Goal: Task Accomplishment & Management: Manage account settings

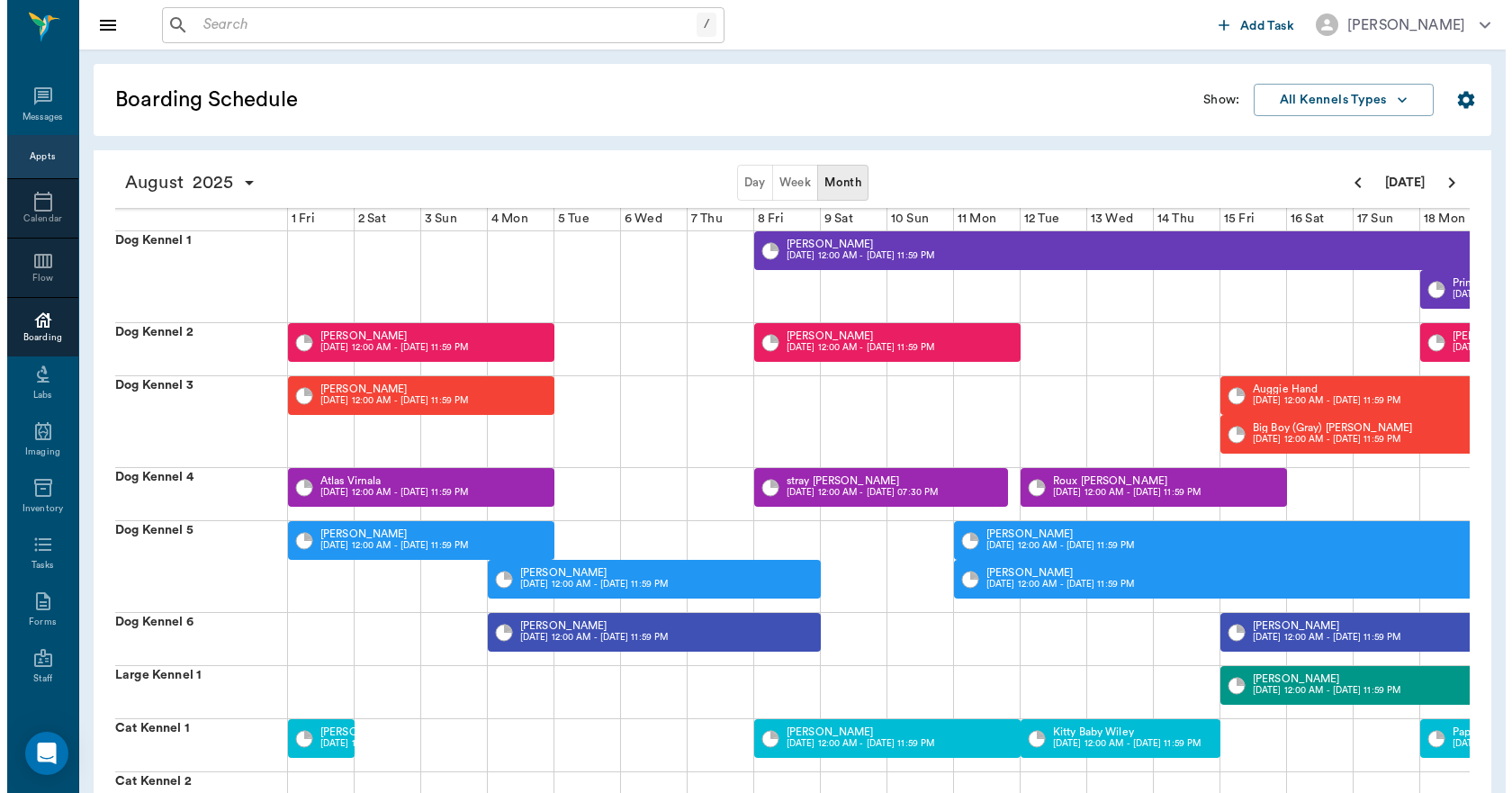
scroll to position [0, 697]
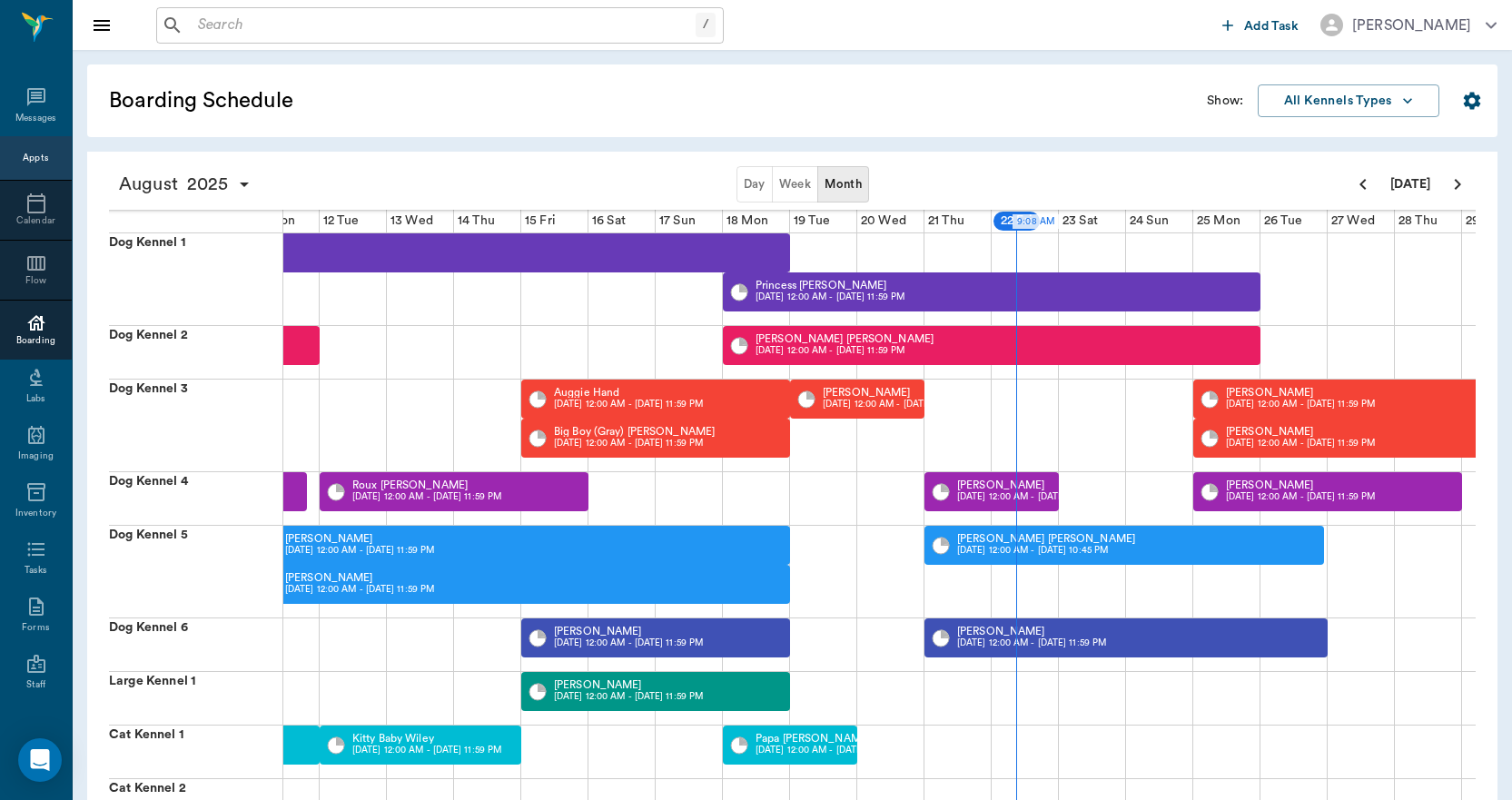
click at [29, 158] on div "Appts" at bounding box center [34, 158] width 25 height 14
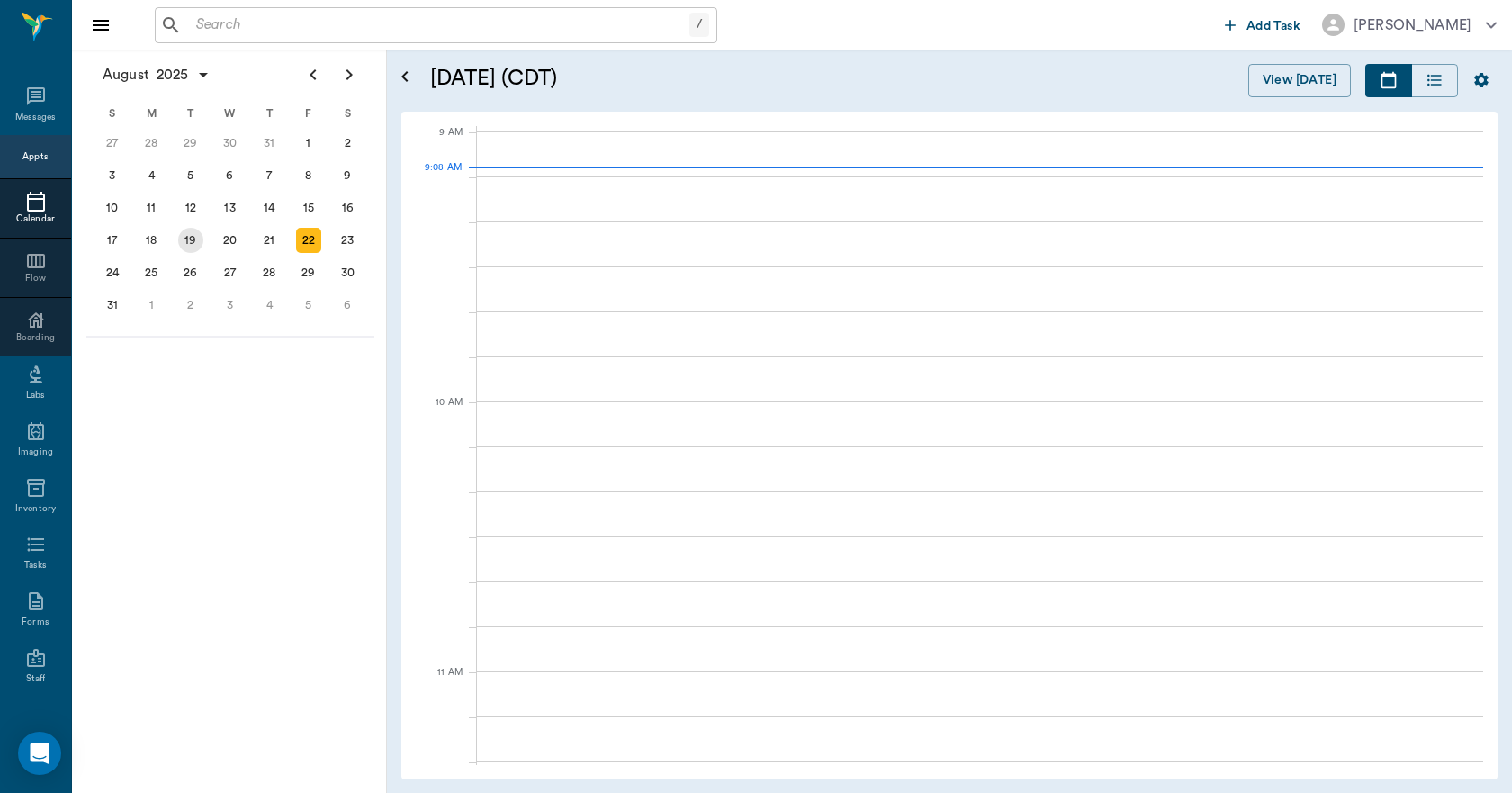
scroll to position [271, 0]
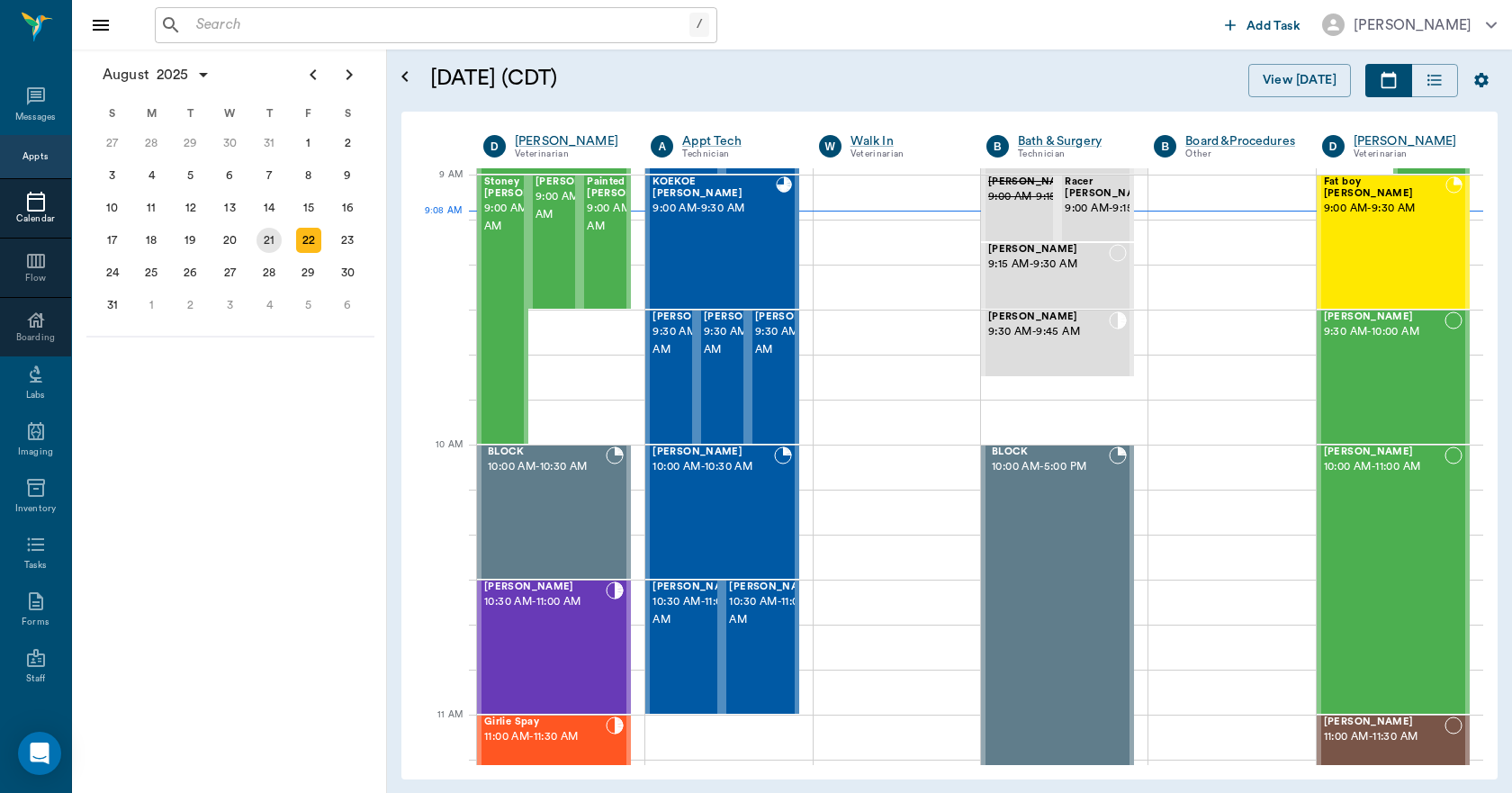
click at [265, 245] on div "21" at bounding box center [268, 240] width 25 height 25
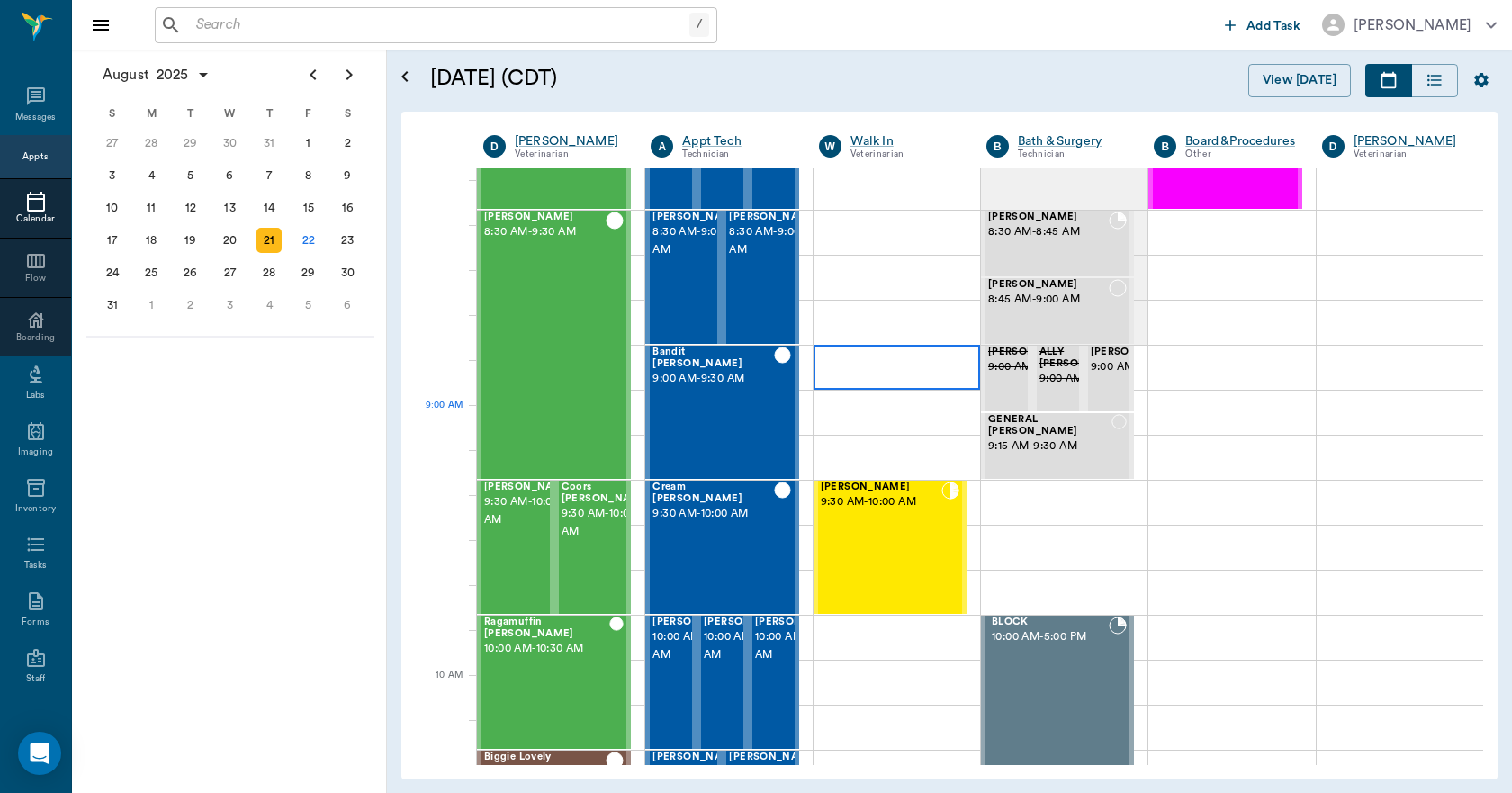
scroll to position [360, 0]
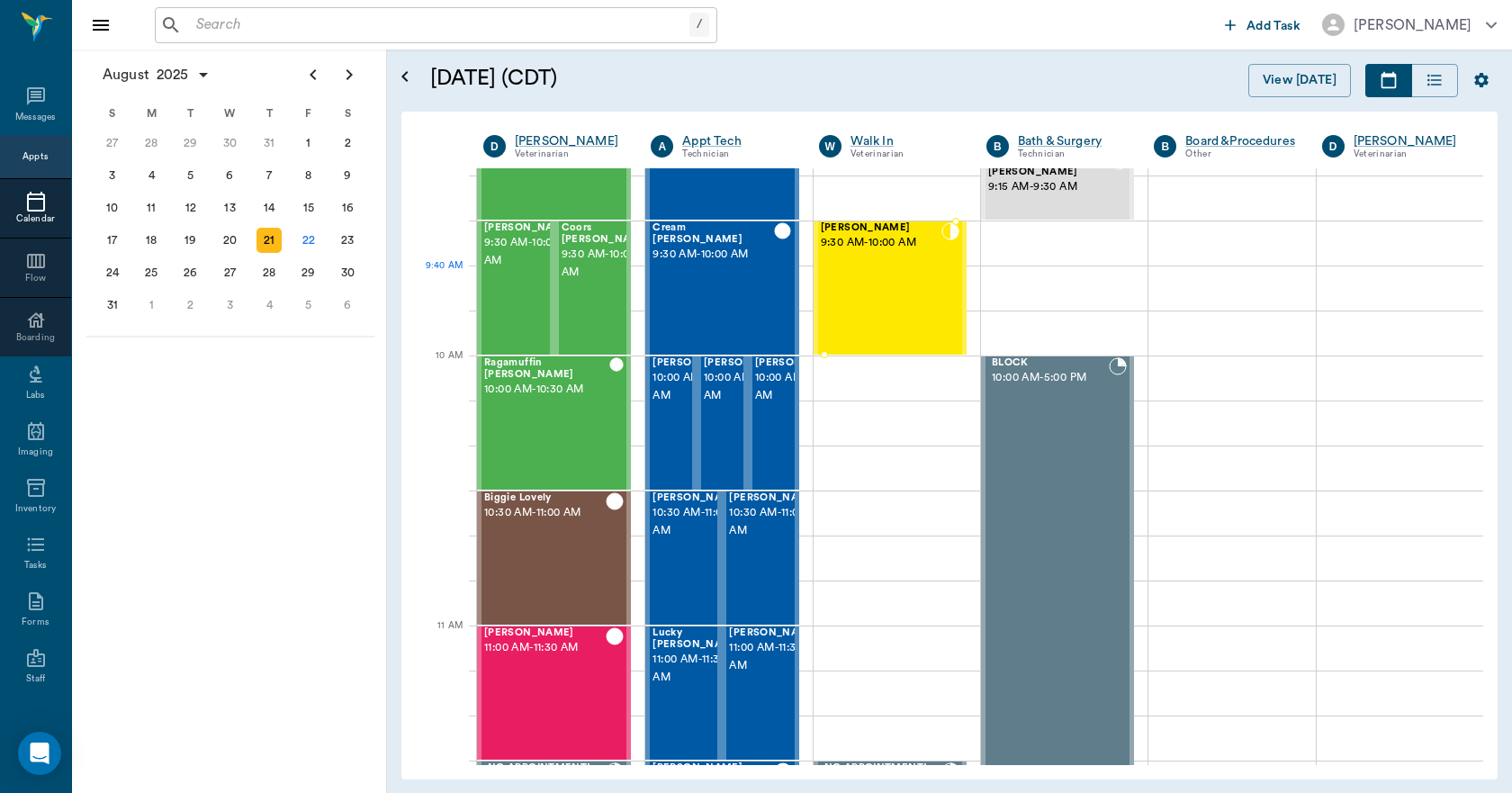
click at [868, 305] on div "[PERSON_NAME] 9:30 AM - 10:00 AM" at bounding box center [880, 288] width 121 height 132
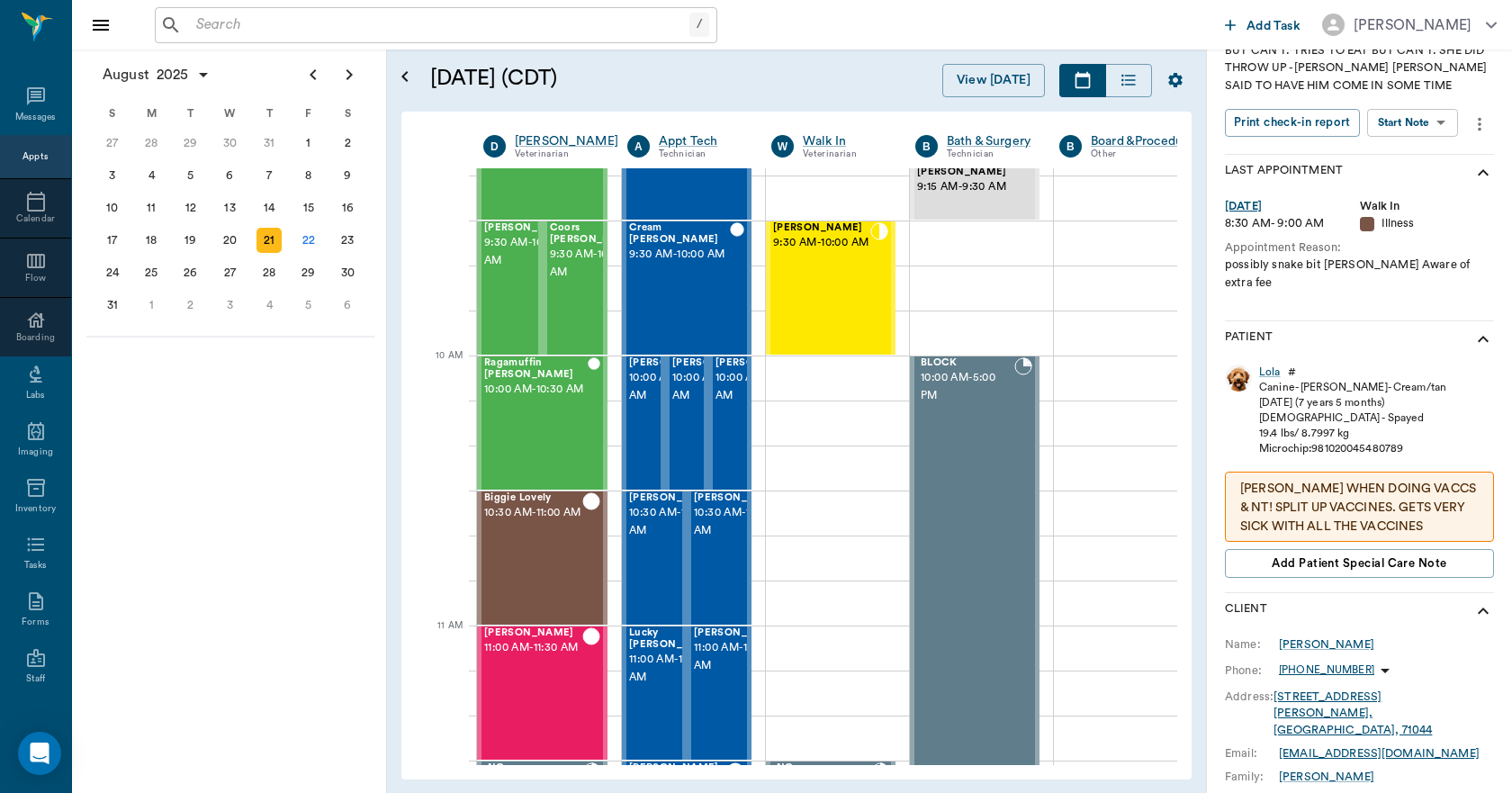
scroll to position [270, 0]
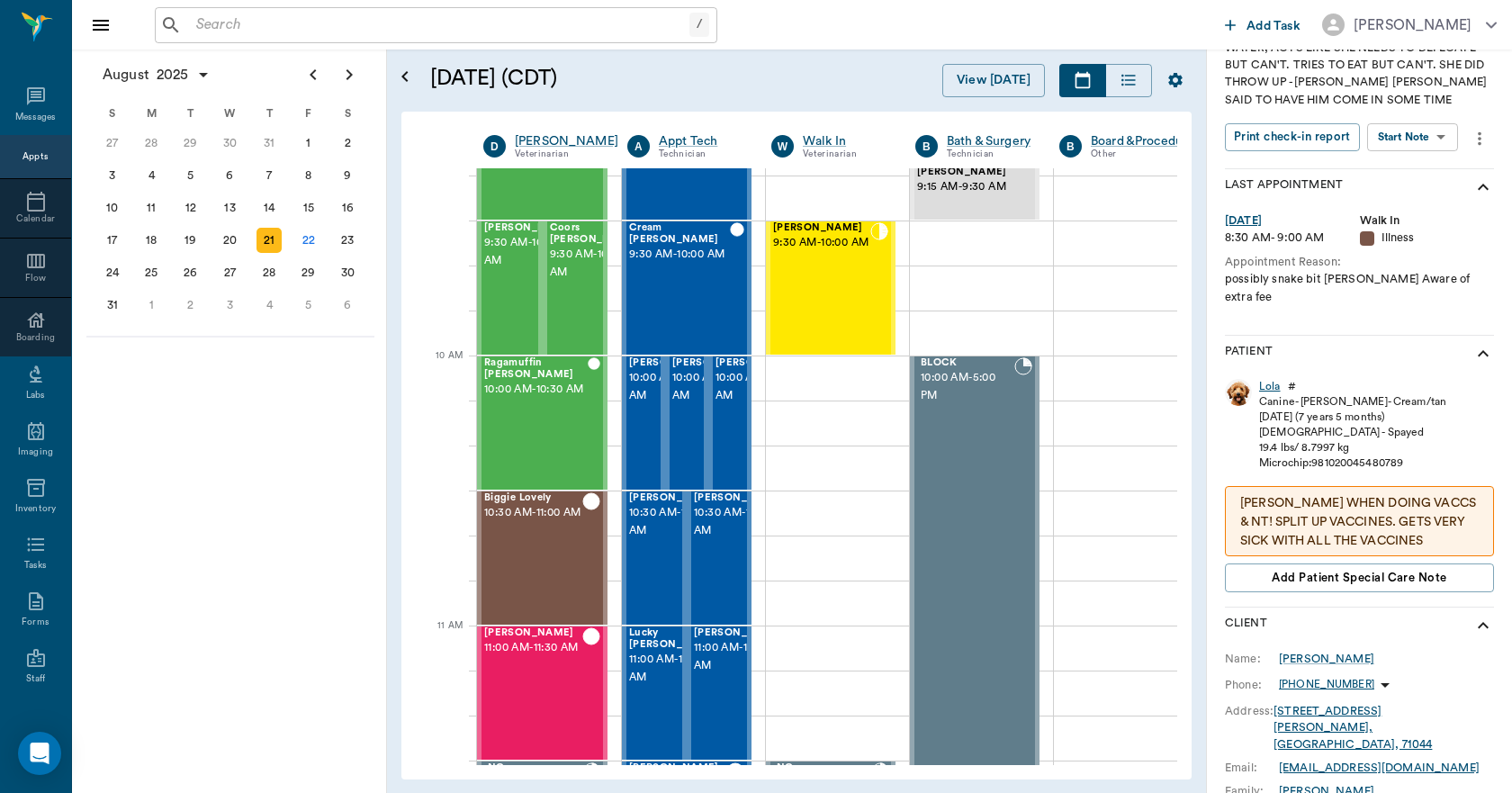
click at [1268, 379] on div "Lola" at bounding box center [1270, 386] width 21 height 16
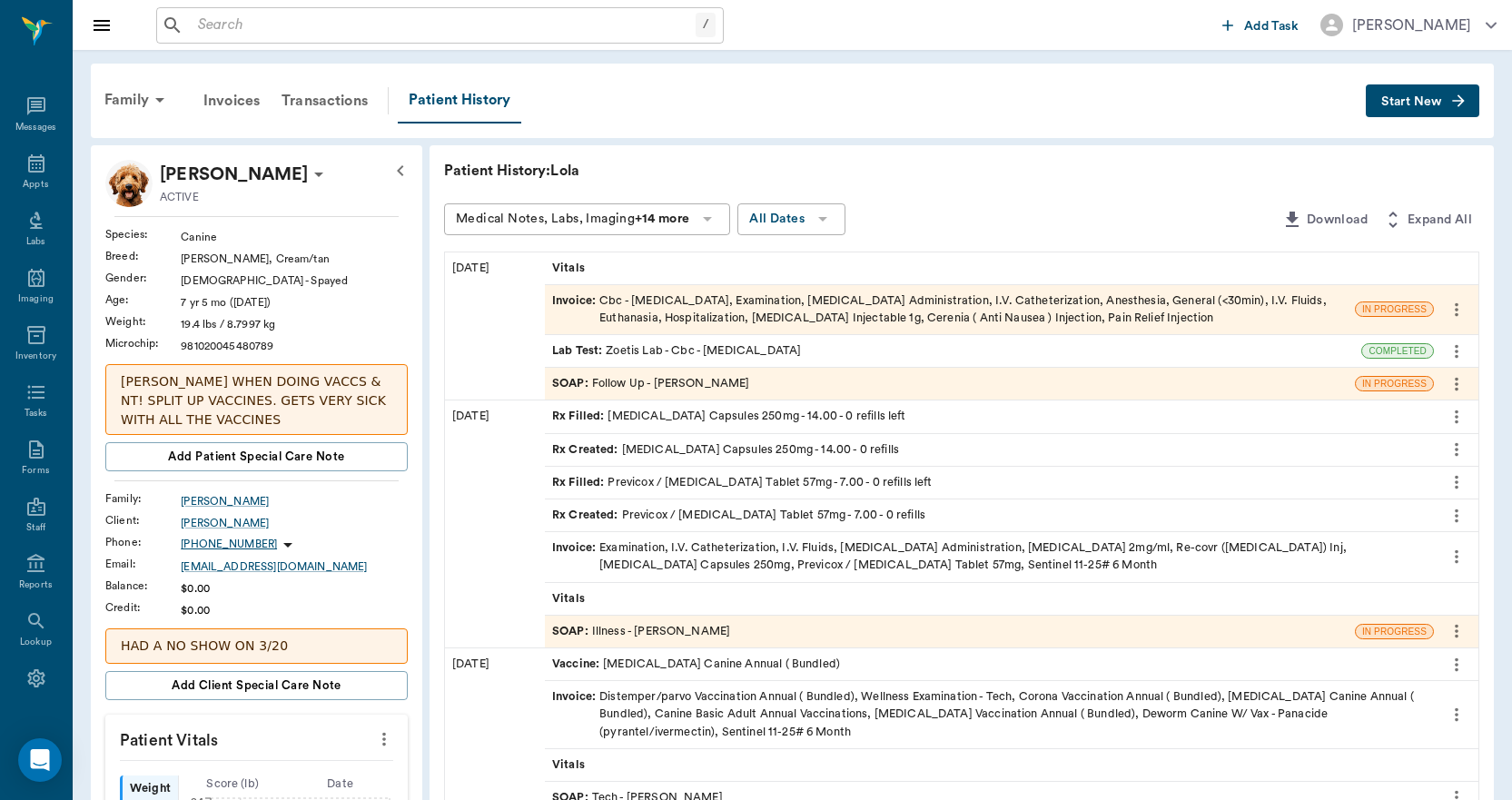
click at [1402, 108] on button "Start New" at bounding box center [1423, 101] width 114 height 33
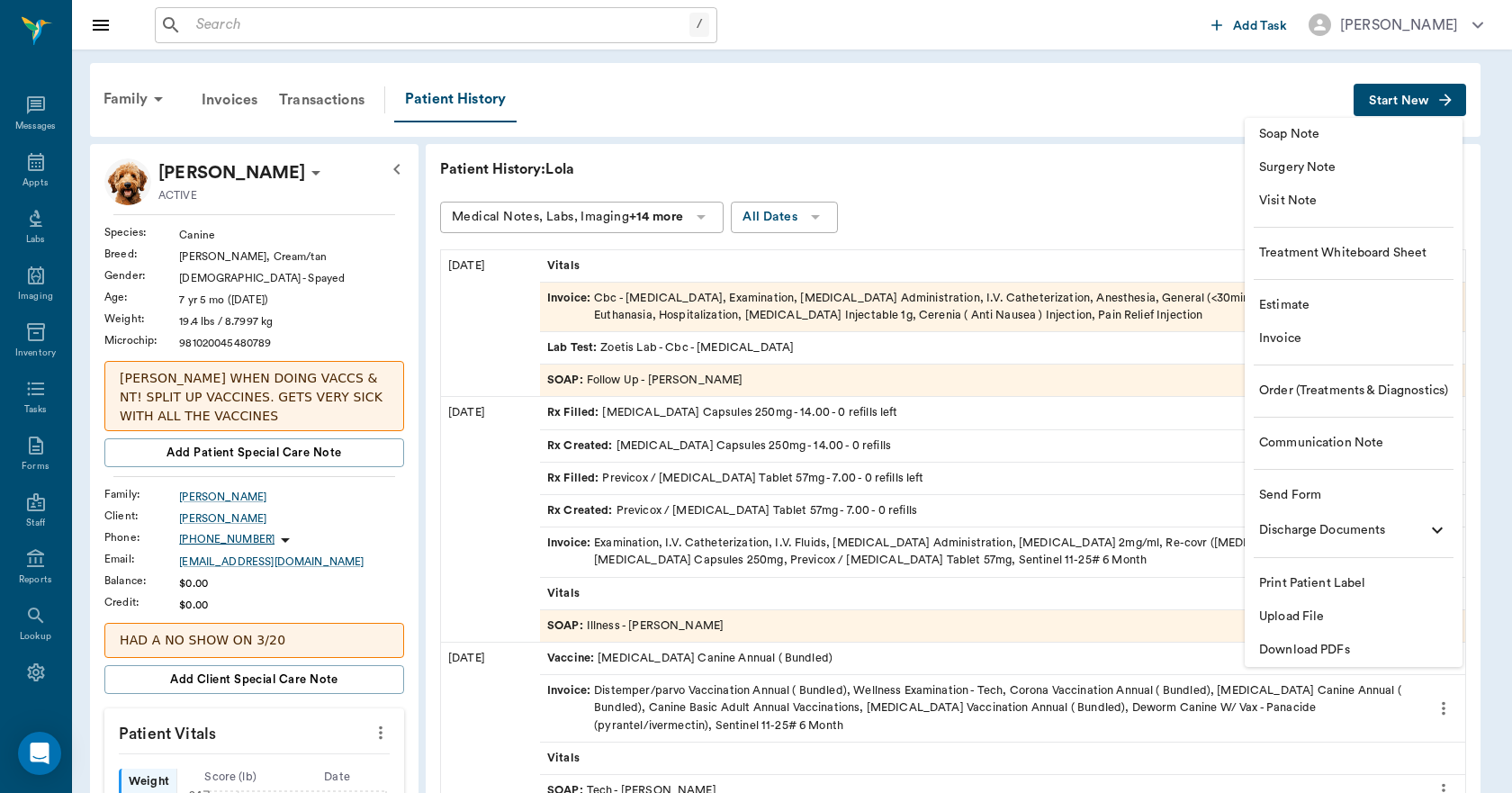
click at [1291, 620] on span "Upload File" at bounding box center [1353, 617] width 189 height 18
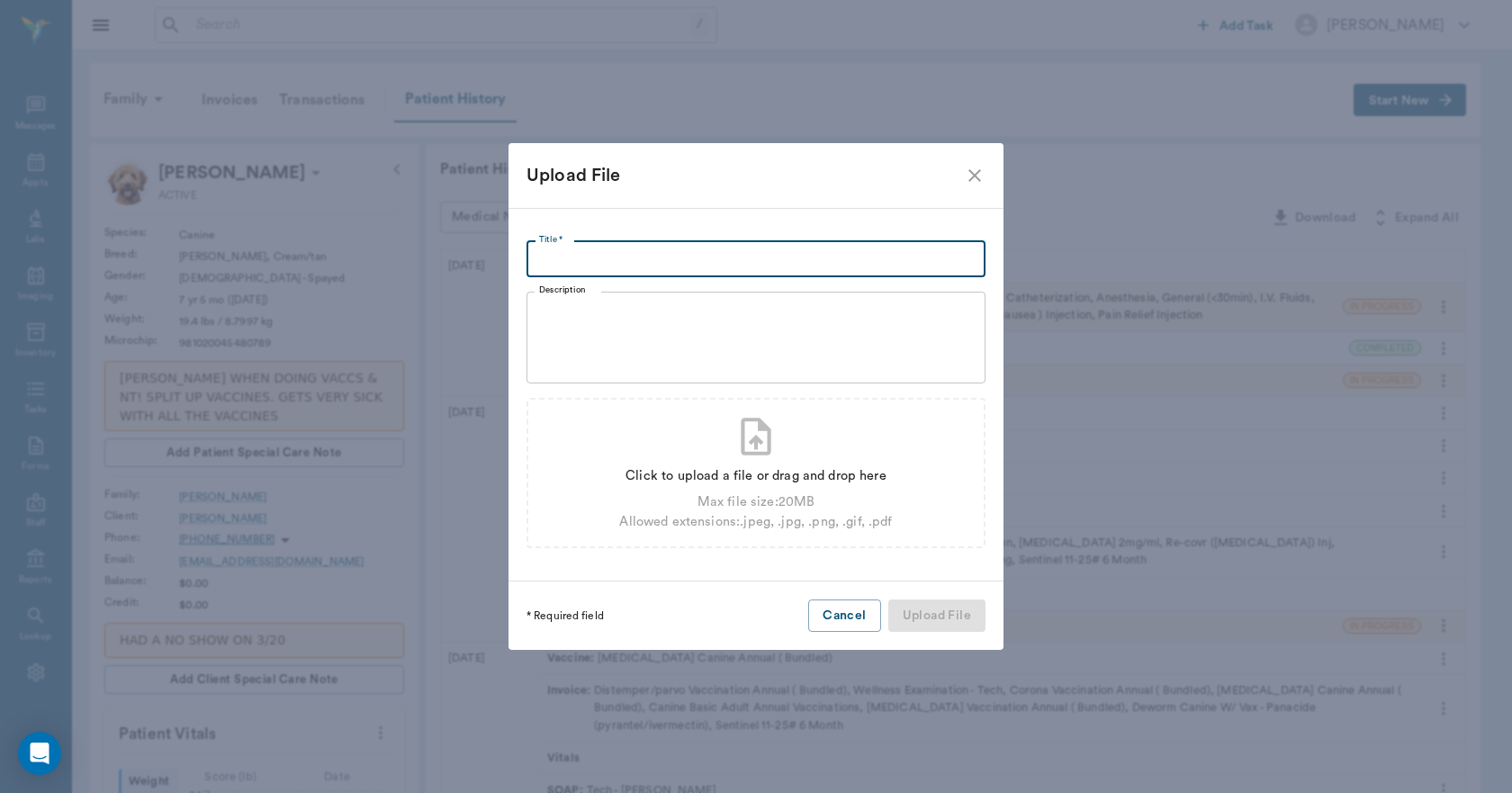
click at [574, 268] on input "Title *" at bounding box center [756, 259] width 459 height 36
type input "bLOODWORK"
click at [679, 479] on div "Click to upload a file or drag and drop here" at bounding box center [756, 476] width 273 height 19
type input "C:\fakepath\LOLAARNOLD.pdf"
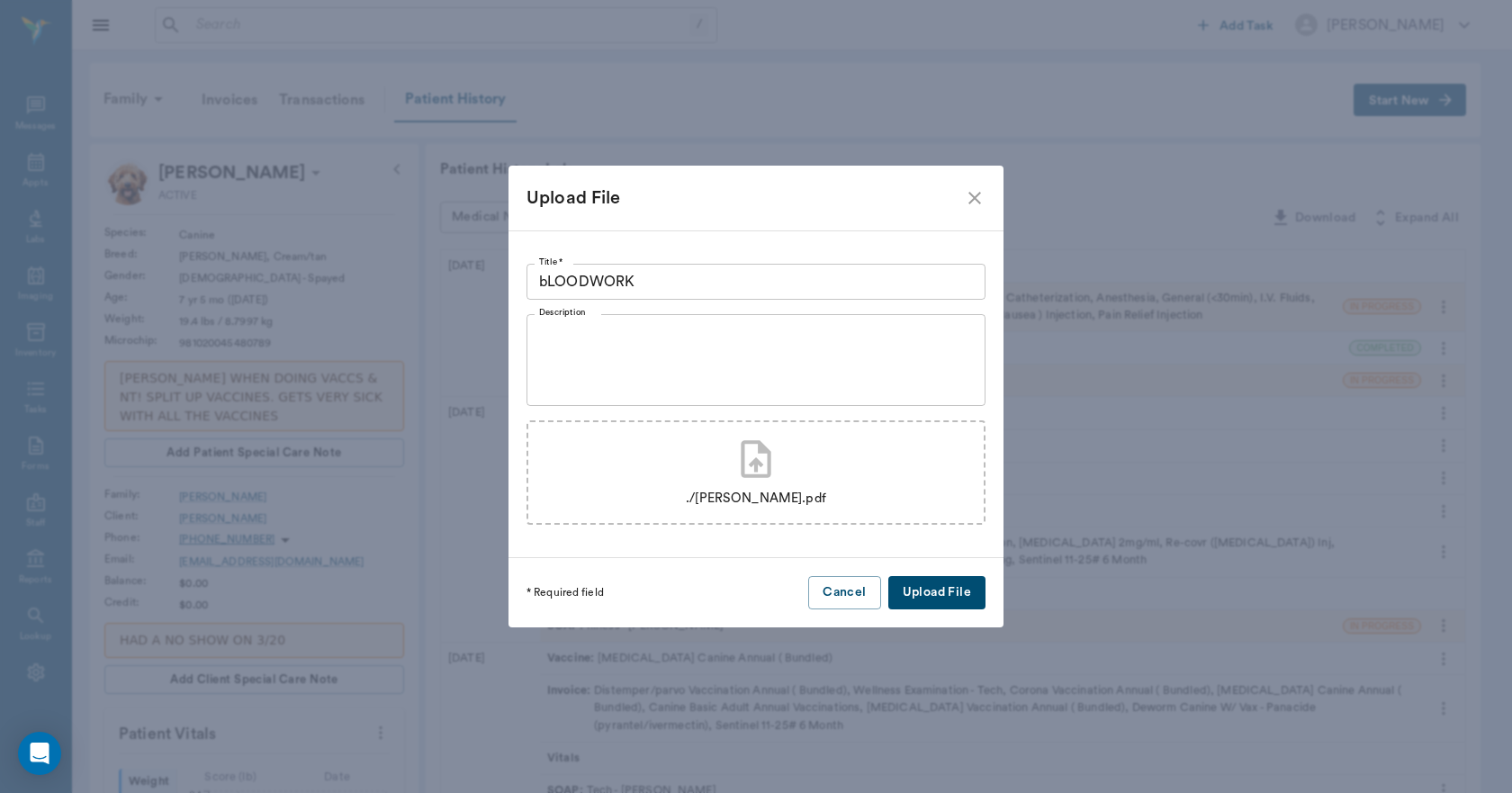
click at [941, 598] on button "Upload File" at bounding box center [936, 593] width 97 height 33
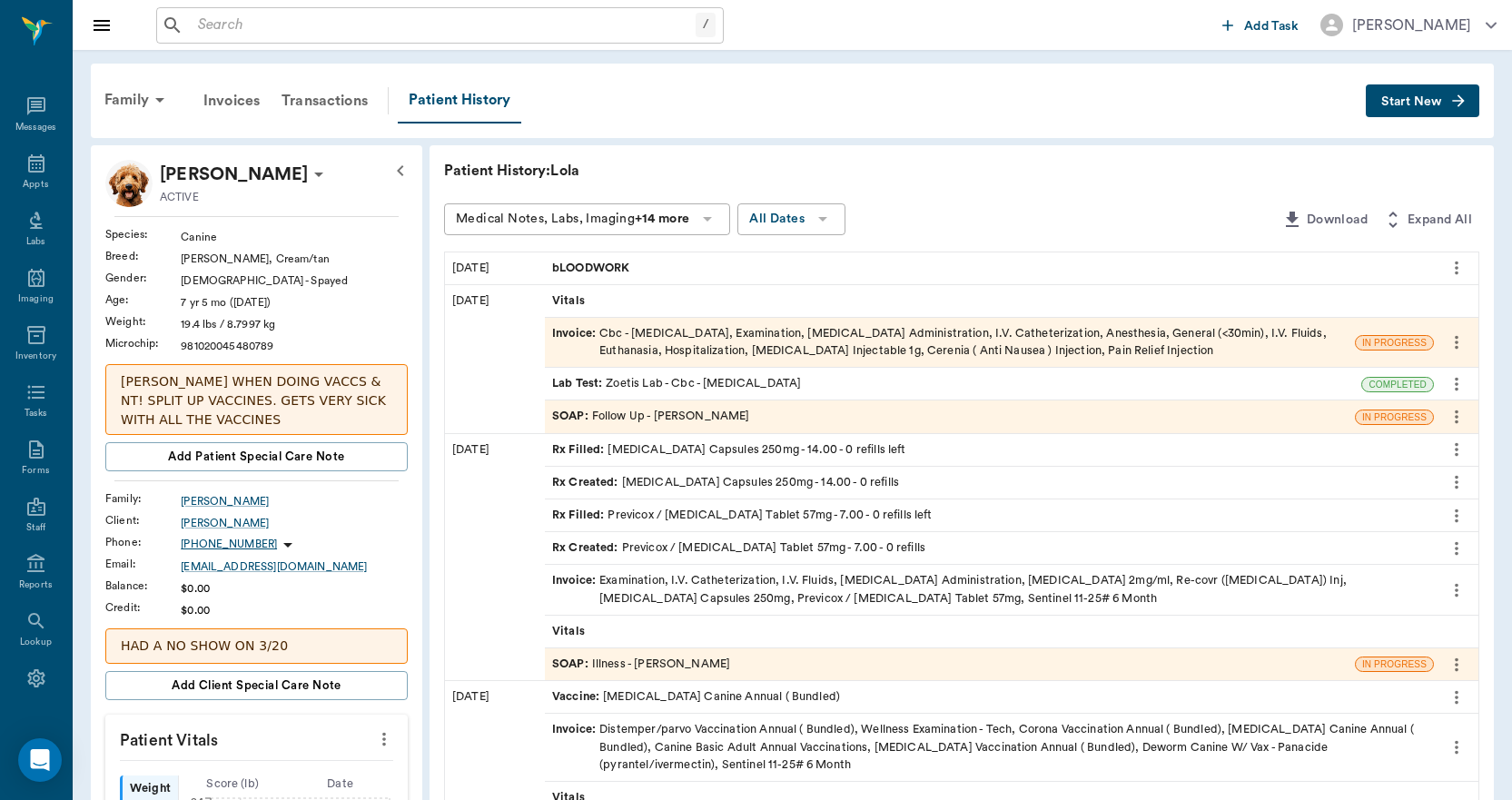
click at [1422, 107] on button "Start New" at bounding box center [1423, 101] width 114 height 33
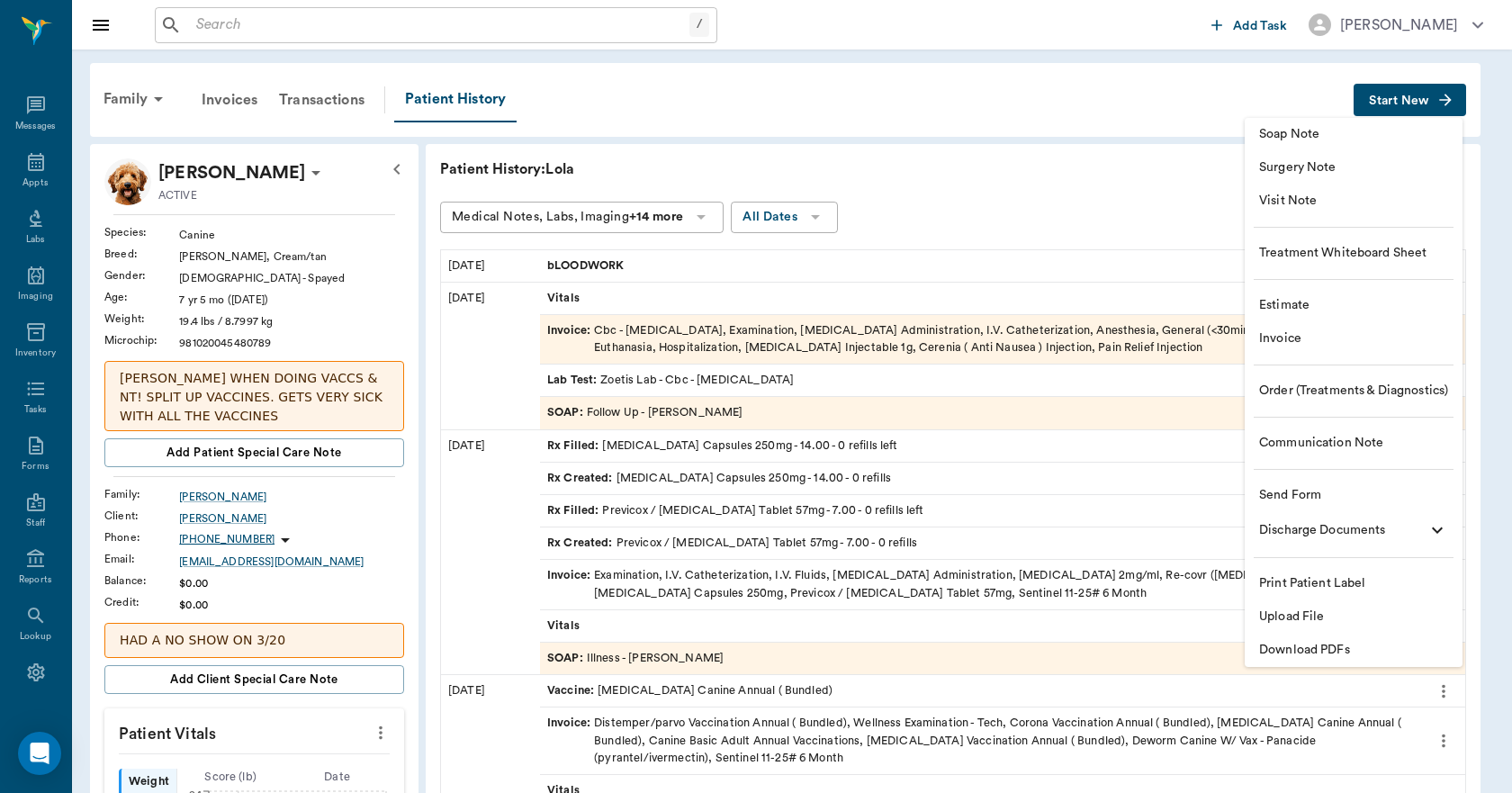
click at [1309, 617] on span "Upload File" at bounding box center [1353, 617] width 189 height 18
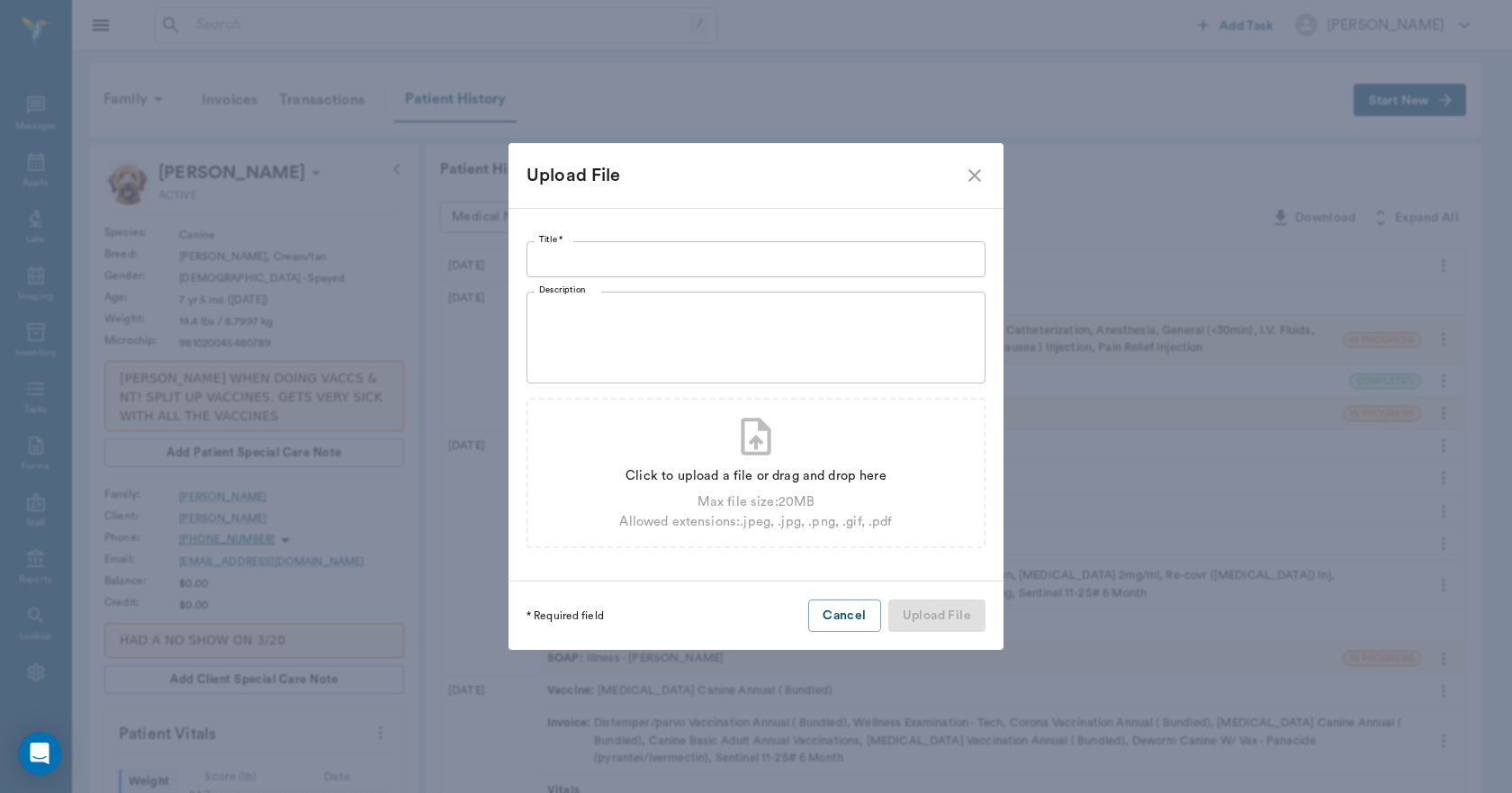
click at [580, 256] on input "Title *" at bounding box center [756, 259] width 459 height 36
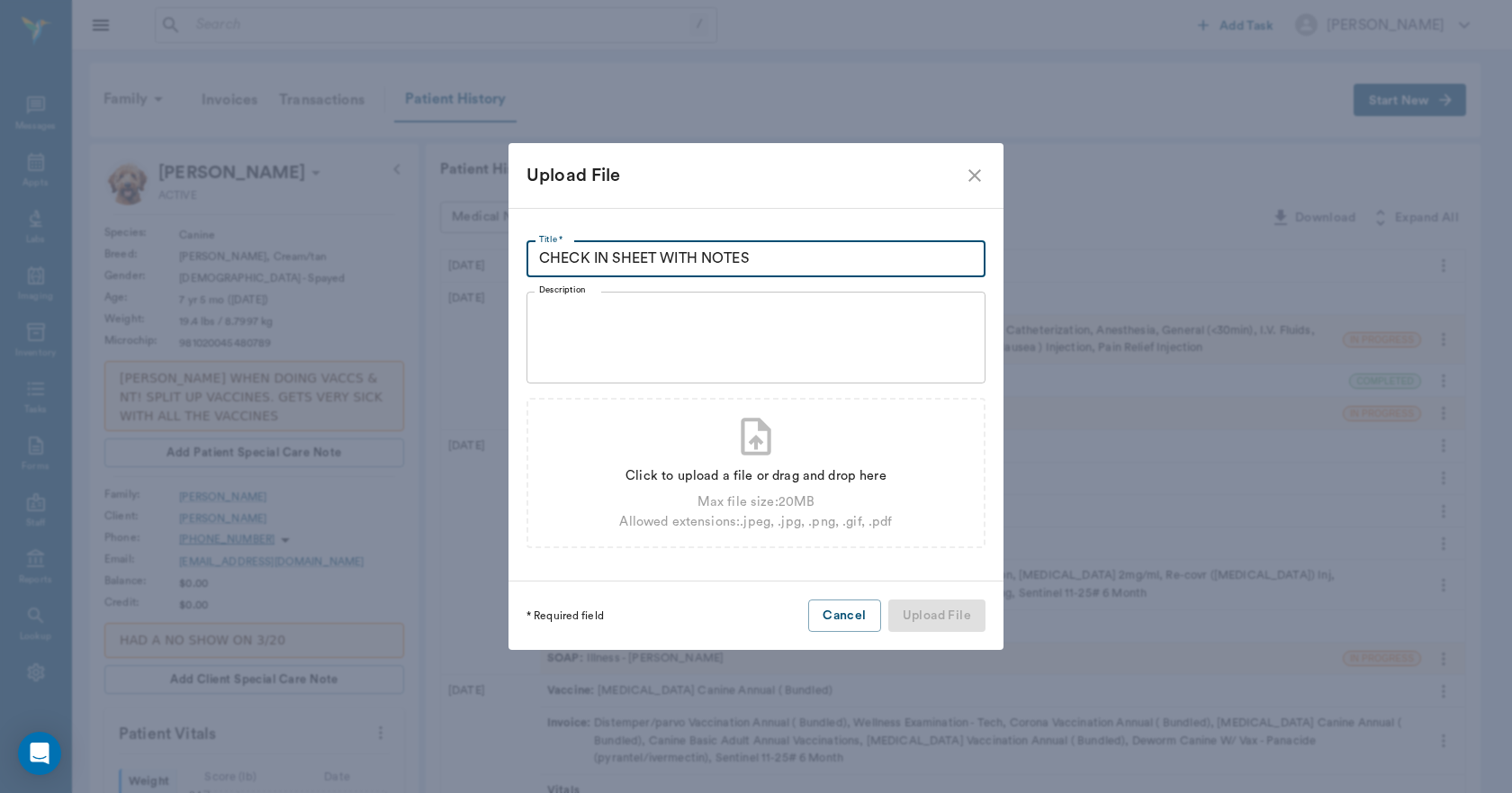
type input "CHECK IN SHEET WITH NOTES"
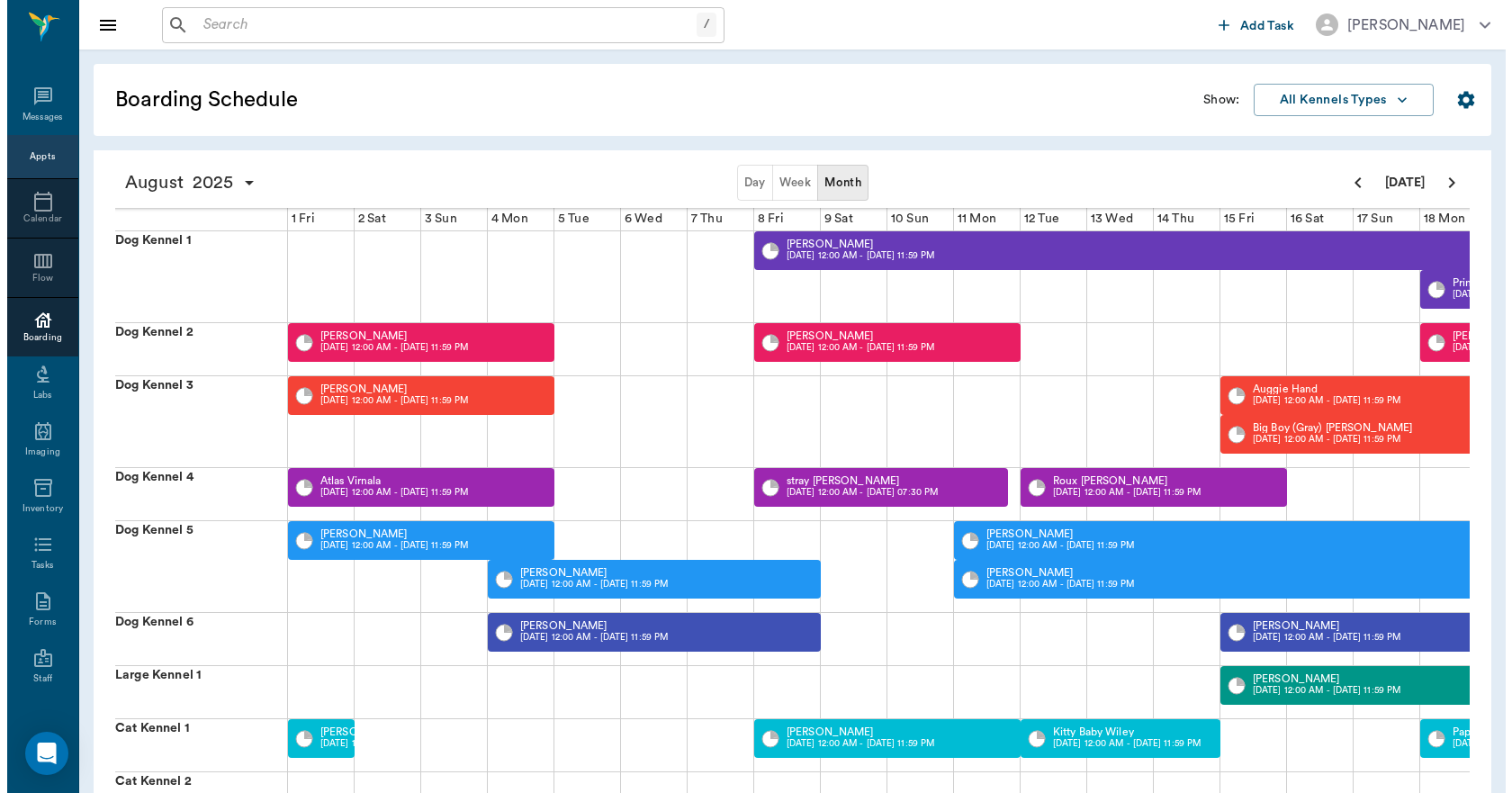
scroll to position [0, 697]
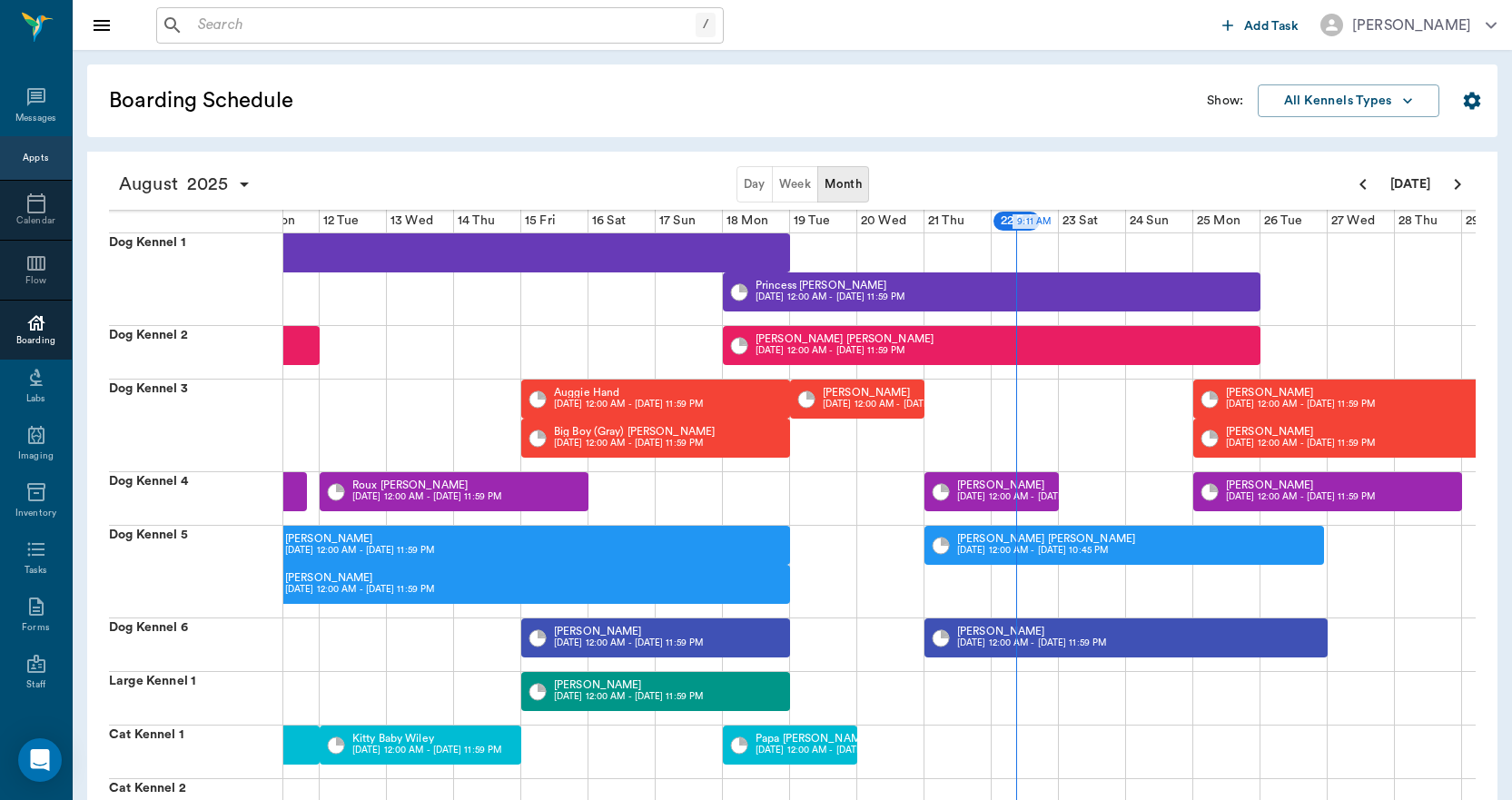
click at [31, 161] on div "Appts" at bounding box center [34, 158] width 25 height 14
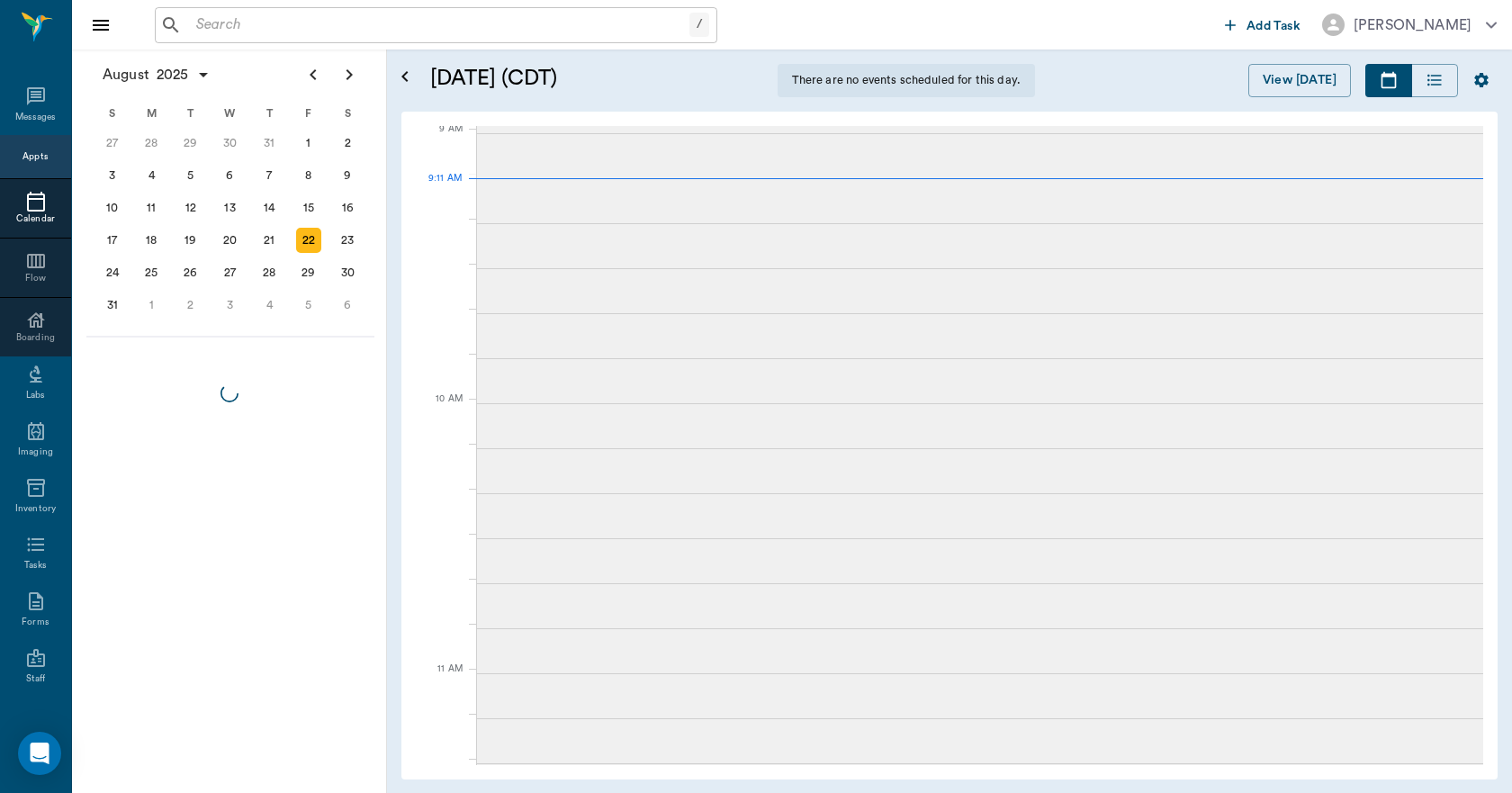
scroll to position [275, 0]
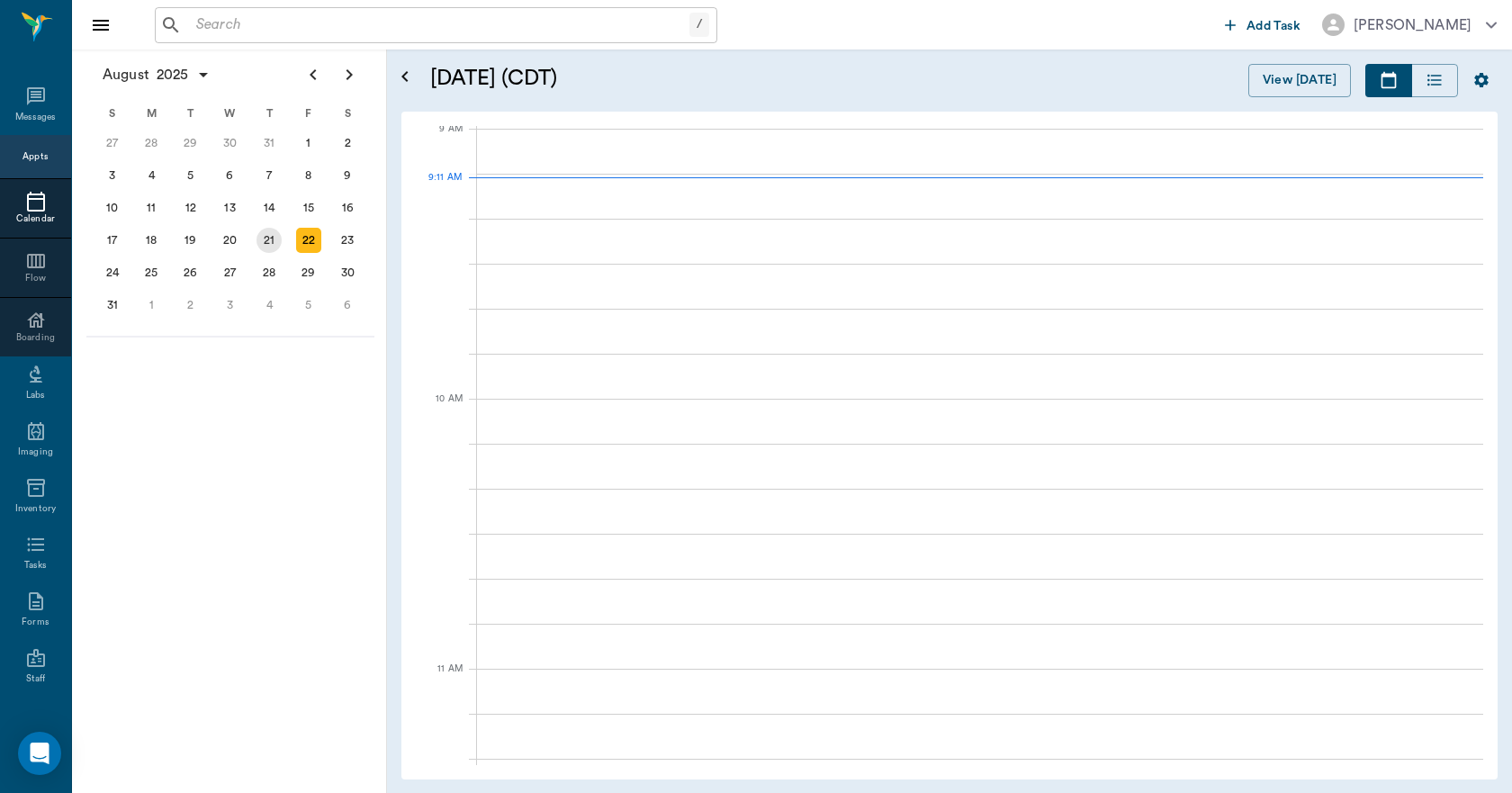
click at [267, 253] on div "21" at bounding box center [268, 240] width 40 height 32
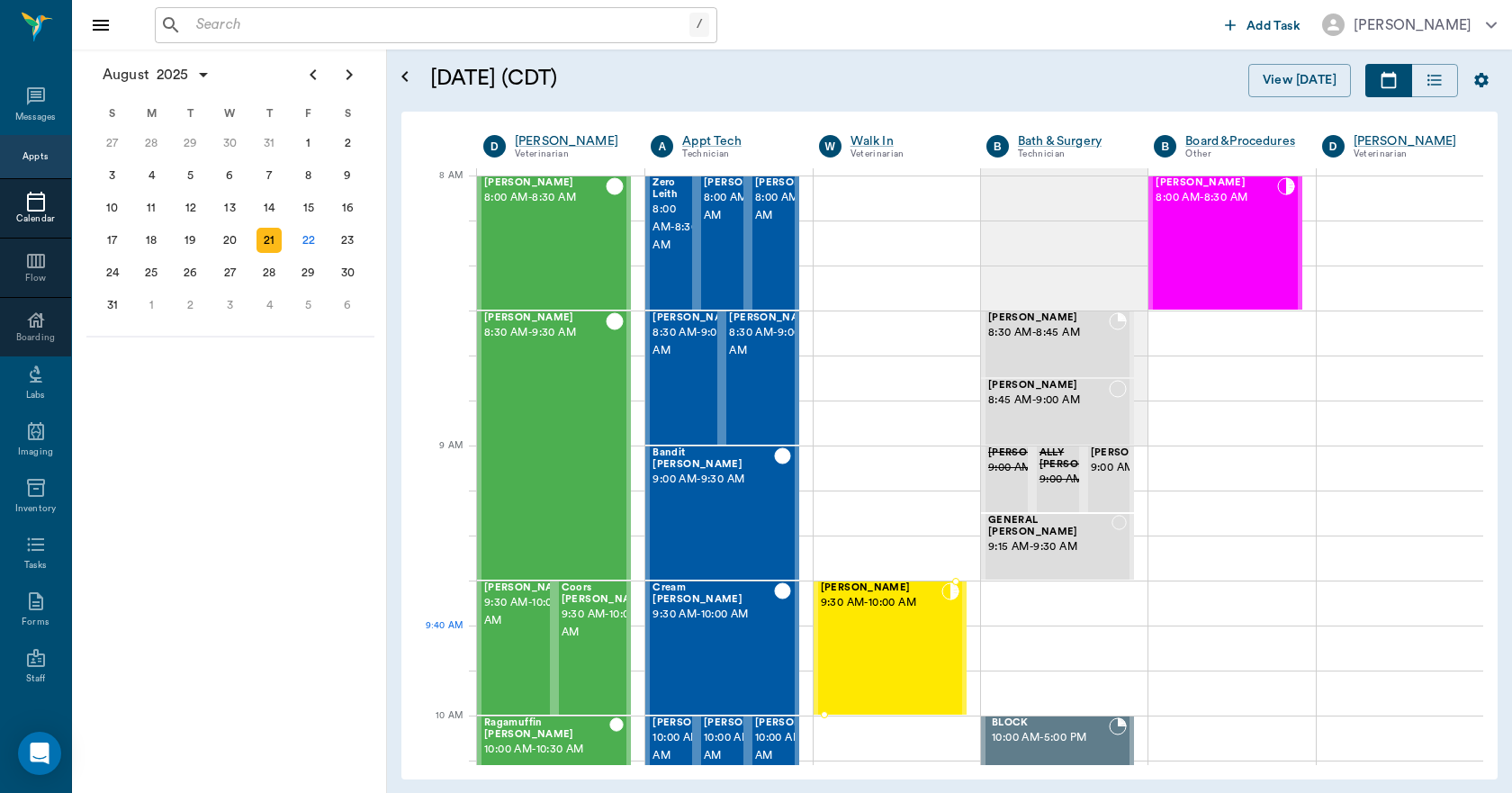
click at [896, 656] on div "[PERSON_NAME] 9:30 AM - 10:00 AM" at bounding box center [880, 648] width 121 height 132
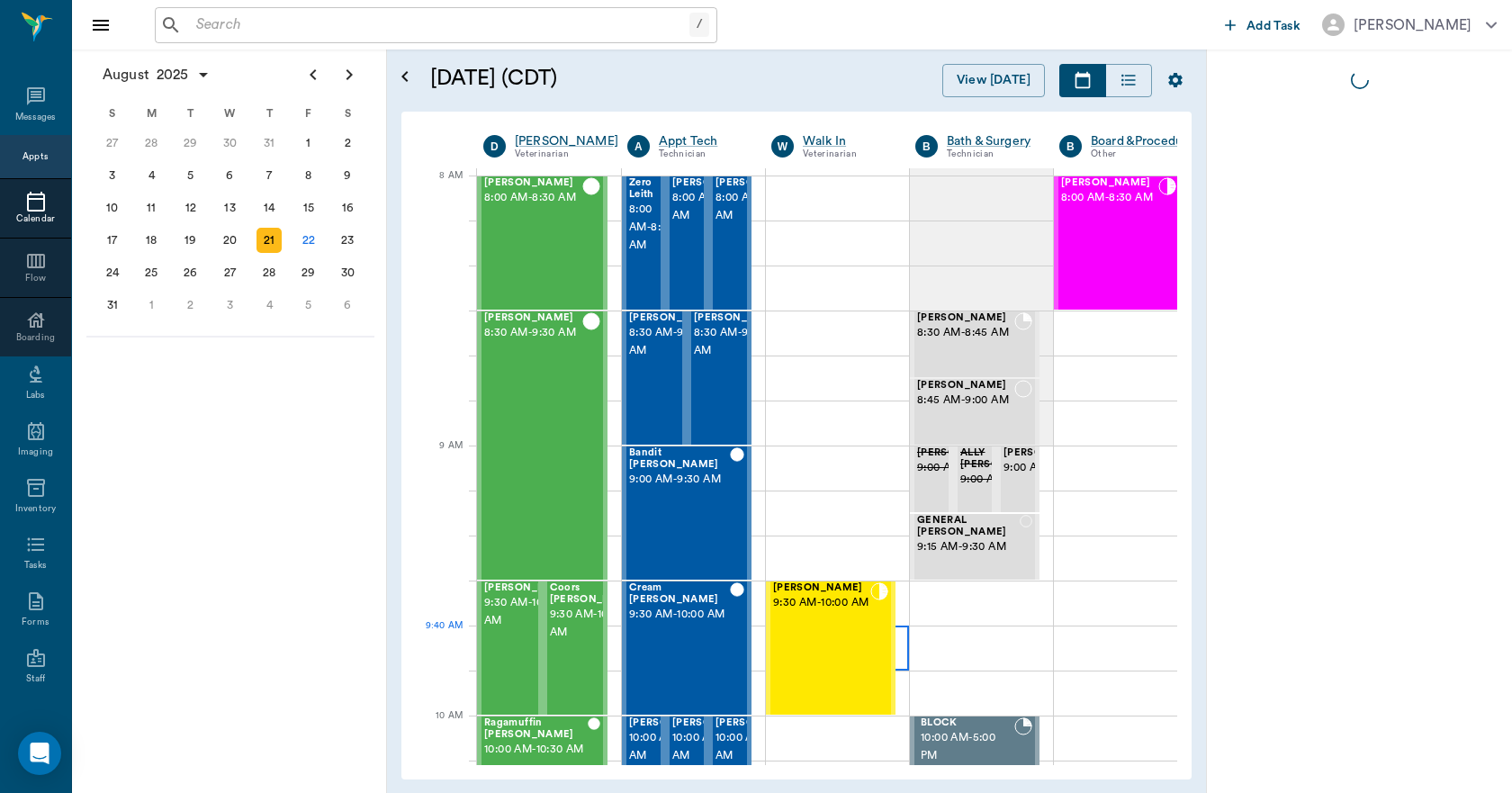
click at [896, 655] on div at bounding box center [837, 647] width 143 height 45
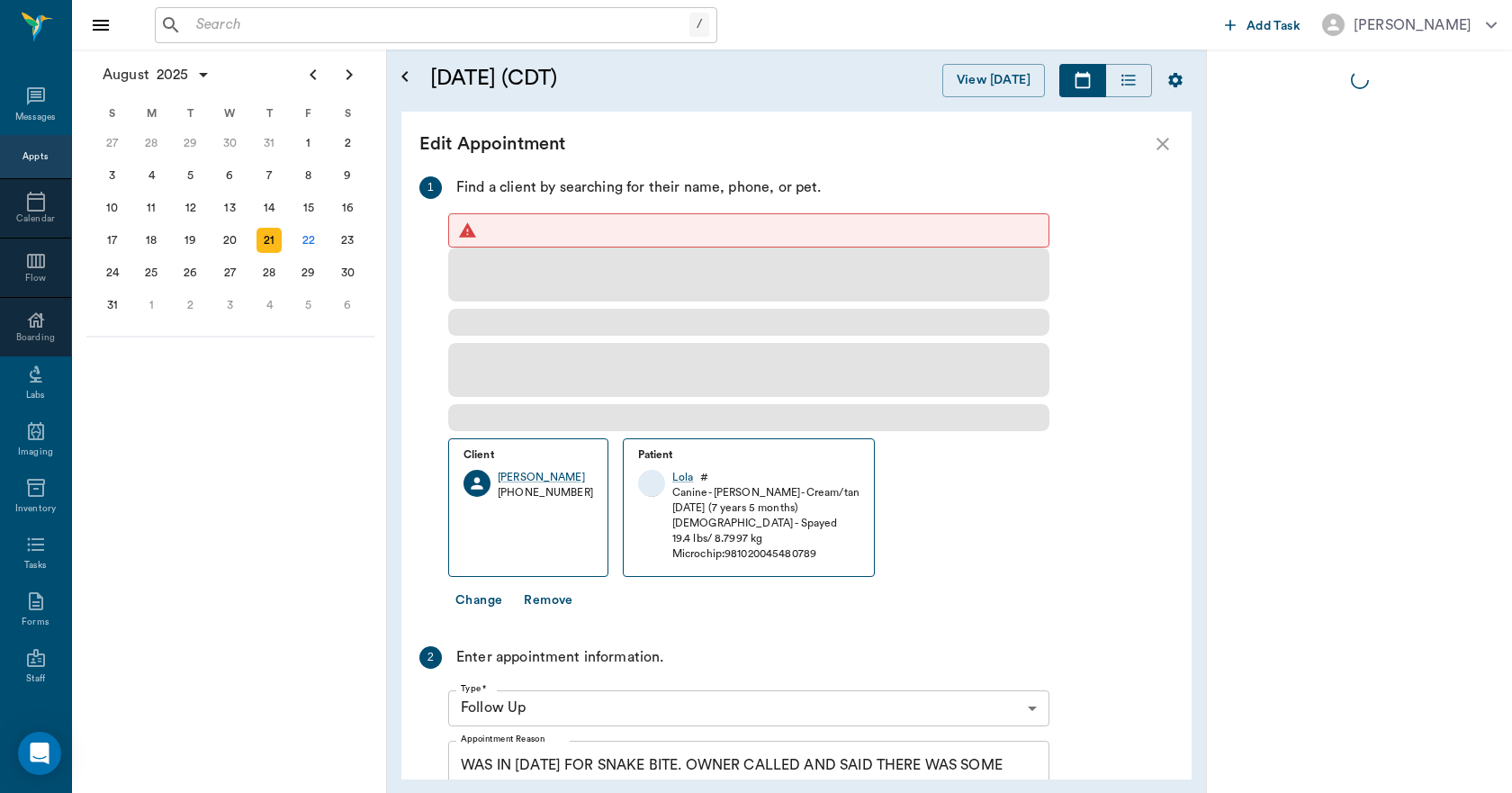
type input "65d2be4f46e3a538d89b8c16"
type textarea "WAS IN [DATE] FOR SNAKE BITE. OWNER CALLED AND SAID THERE WAS SOME BLOOD IN THE…"
type input "09:30 AM"
type input "10:00 AM"
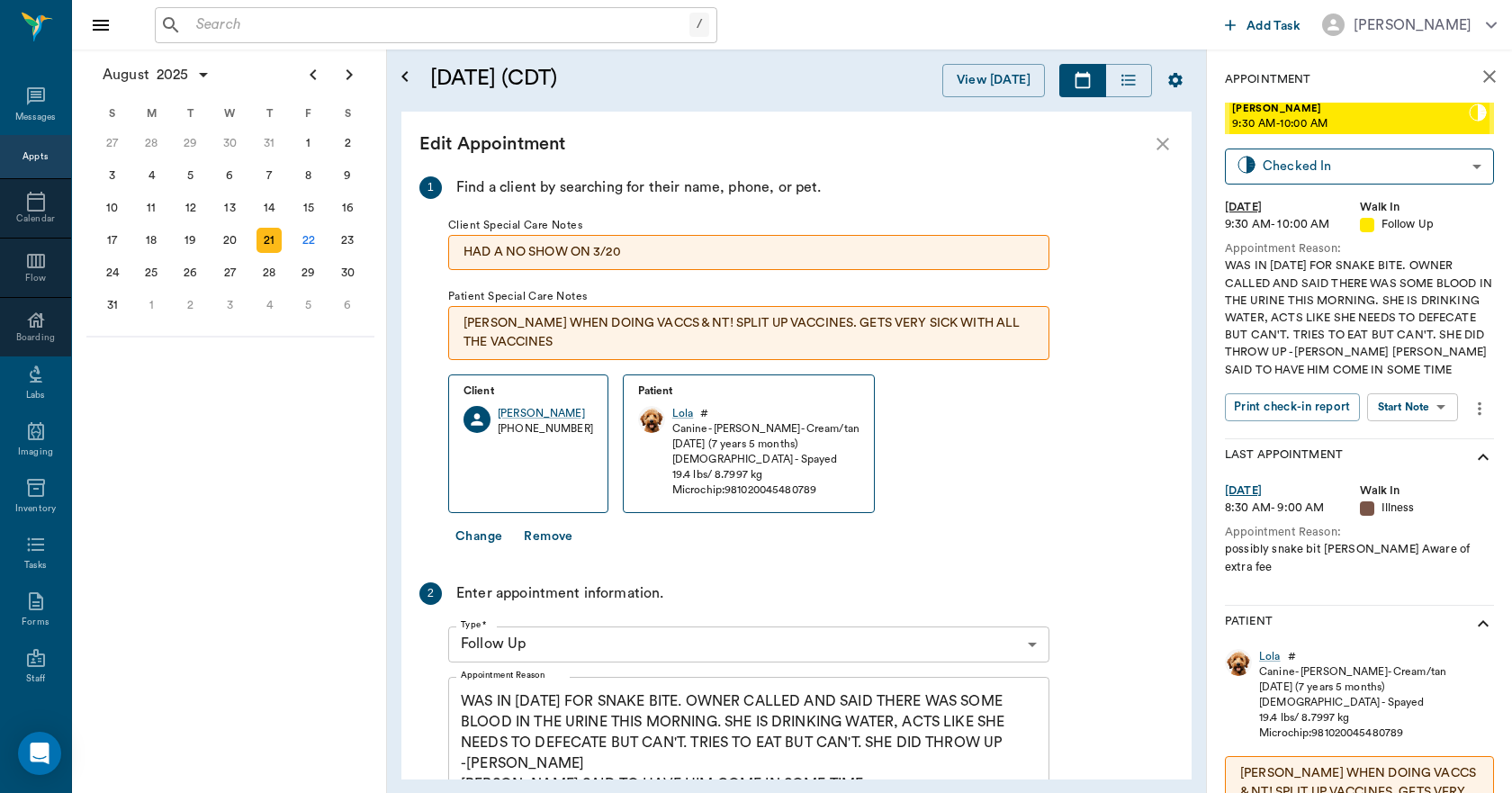
click at [1164, 142] on icon "close" at bounding box center [1163, 144] width 13 height 13
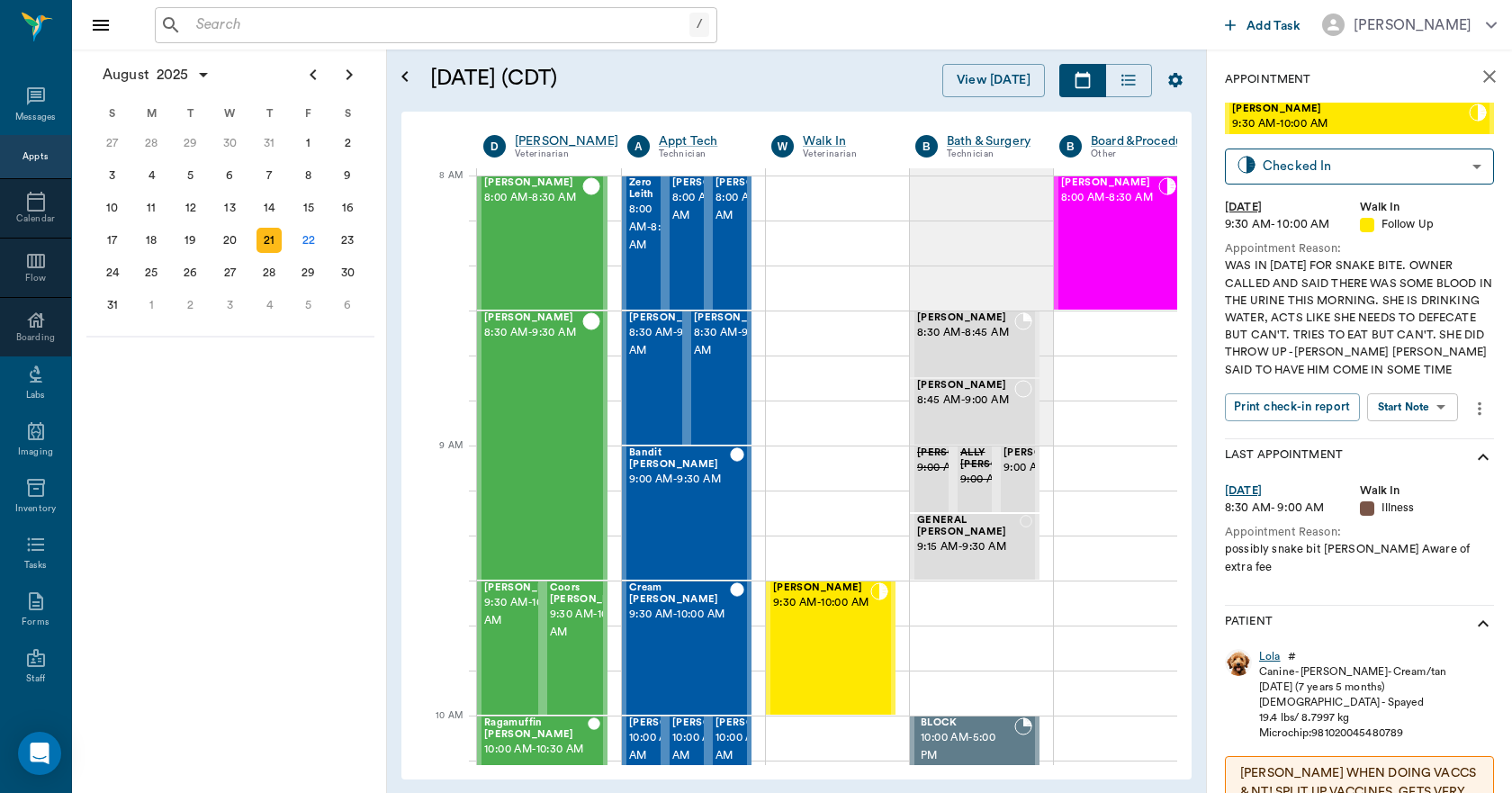
click at [1266, 649] on div "Lola" at bounding box center [1270, 657] width 21 height 16
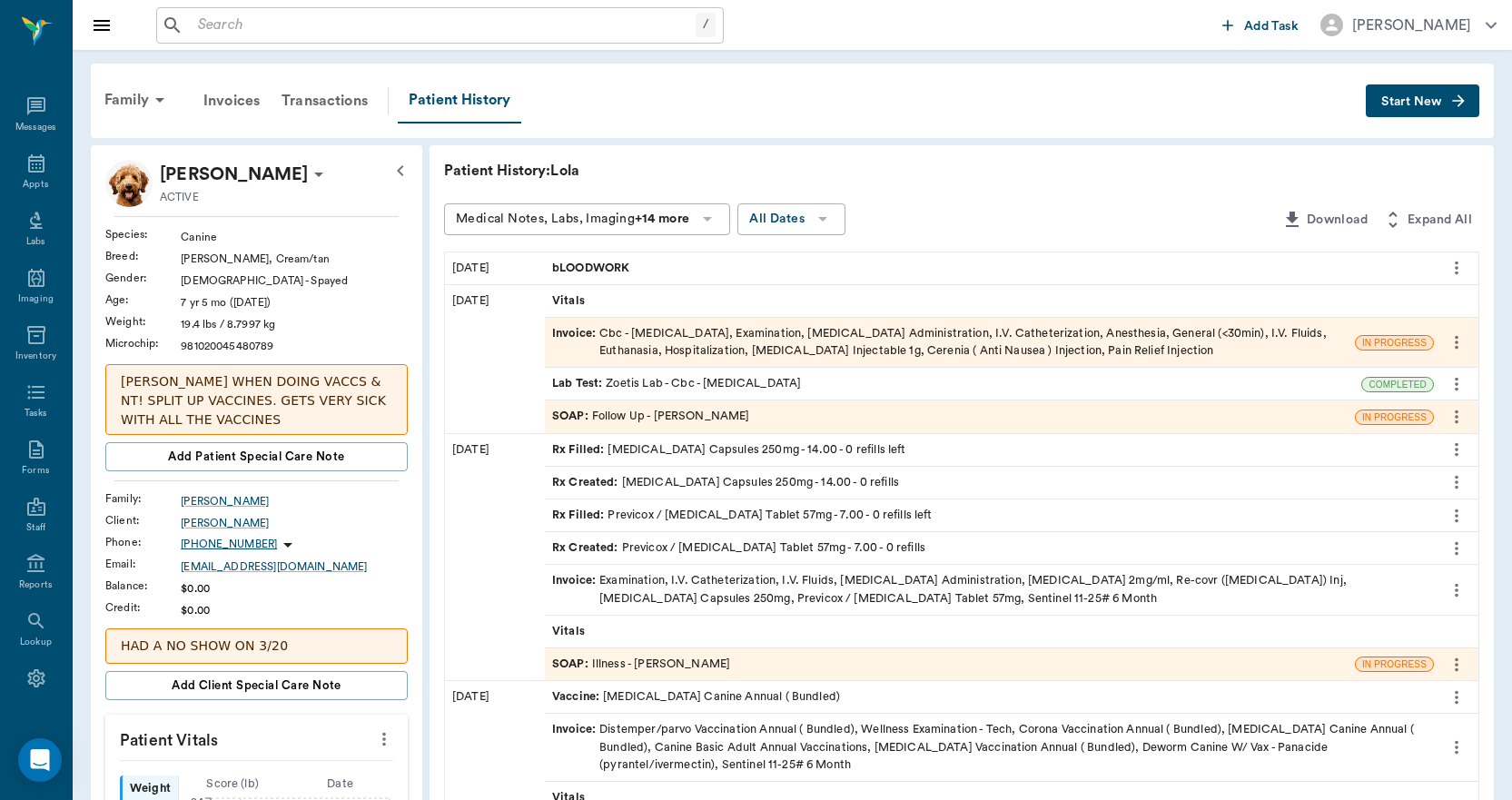
click at [1412, 101] on span "Start New" at bounding box center [1412, 101] width 60 height 0
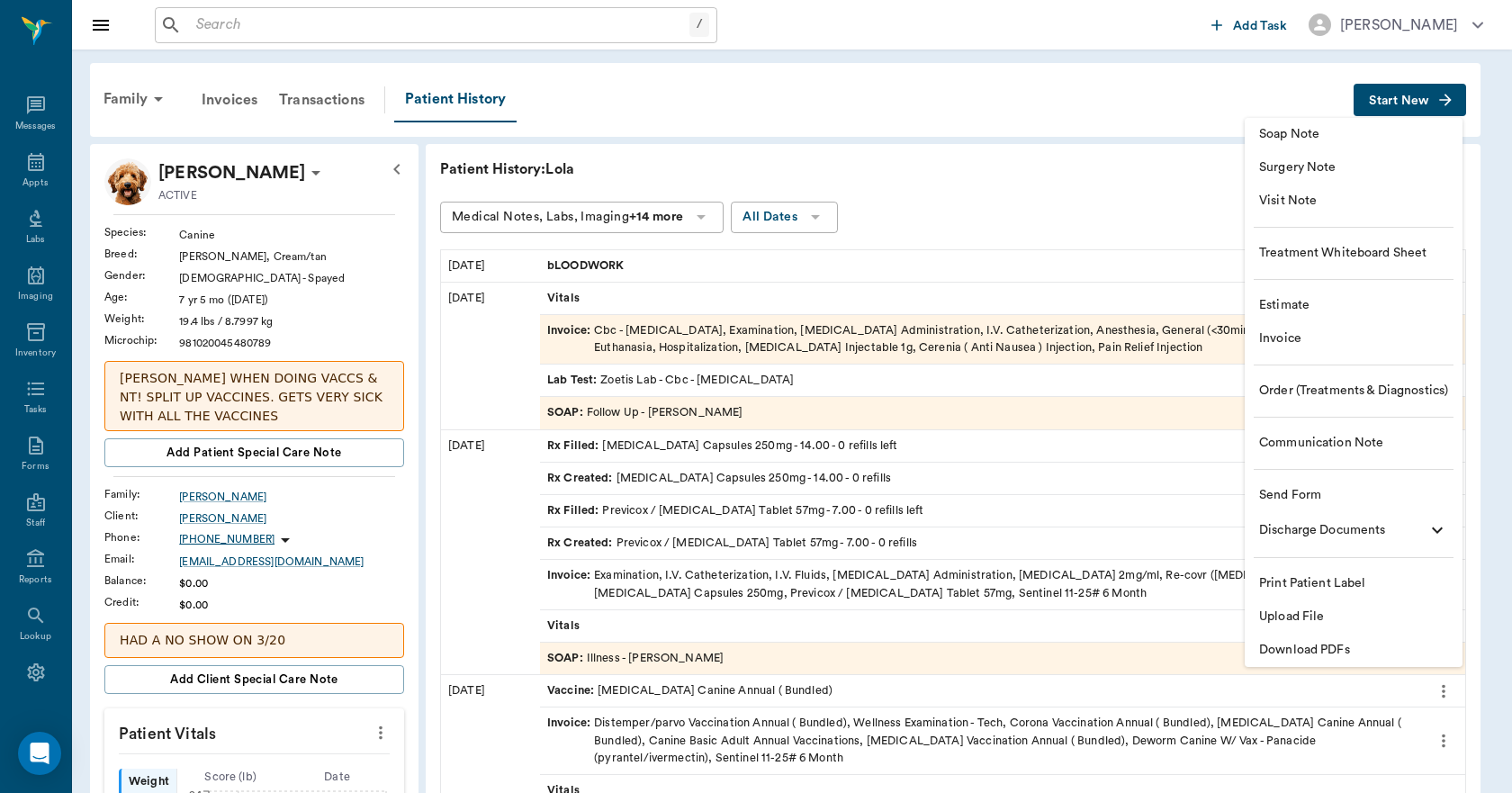
click at [1295, 615] on span "Upload File" at bounding box center [1353, 617] width 189 height 18
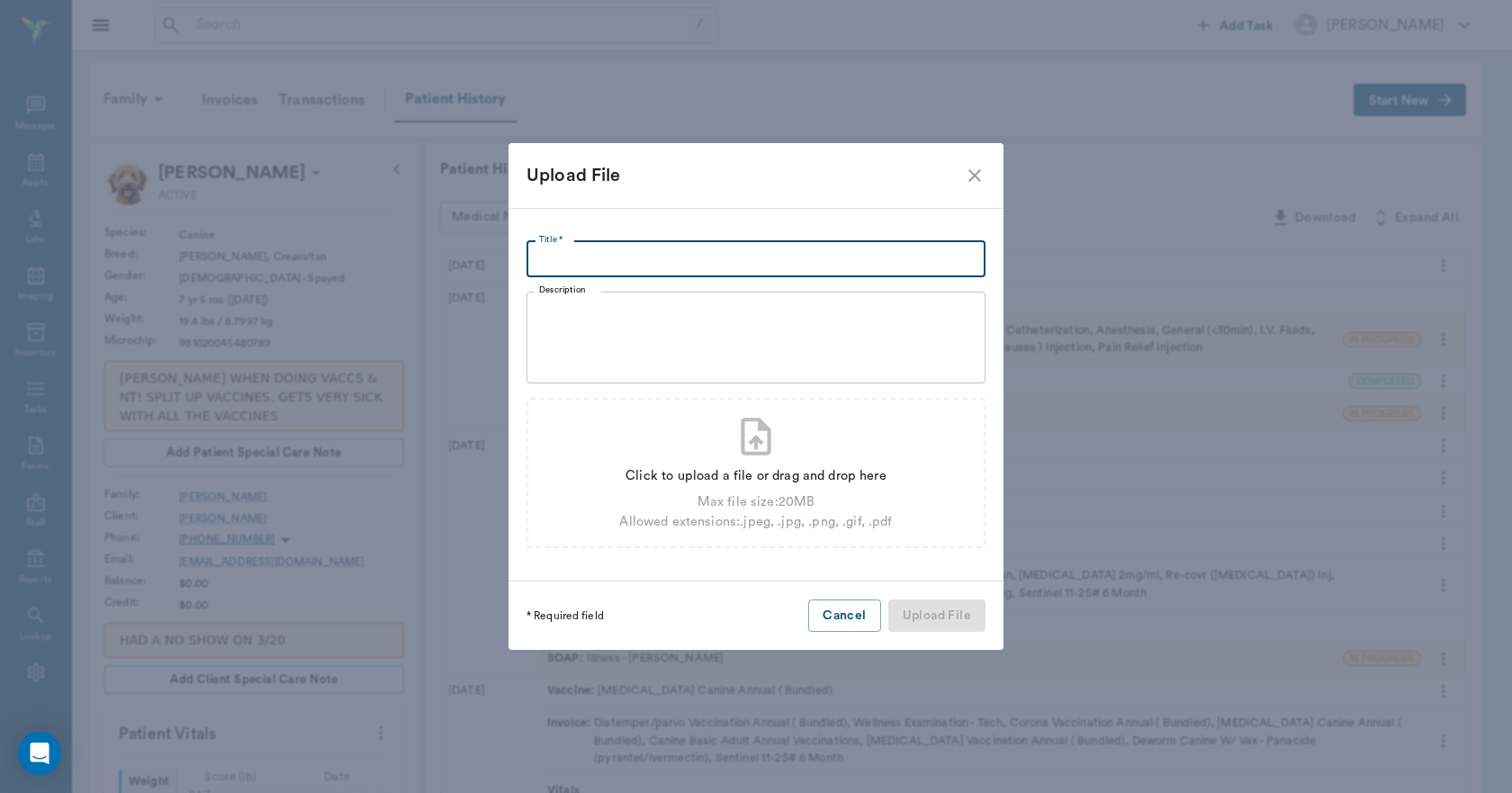
click at [565, 265] on input "Title *" at bounding box center [756, 259] width 459 height 36
type input "CHECK IN SHEET WITH NOTES"
click at [740, 522] on div "Allowed extensions: .jpeg, .jpg, .png, .gif, .pdf" at bounding box center [756, 521] width 273 height 19
type input "C:\fakepath\LOLAARNOLD(1).pdf"
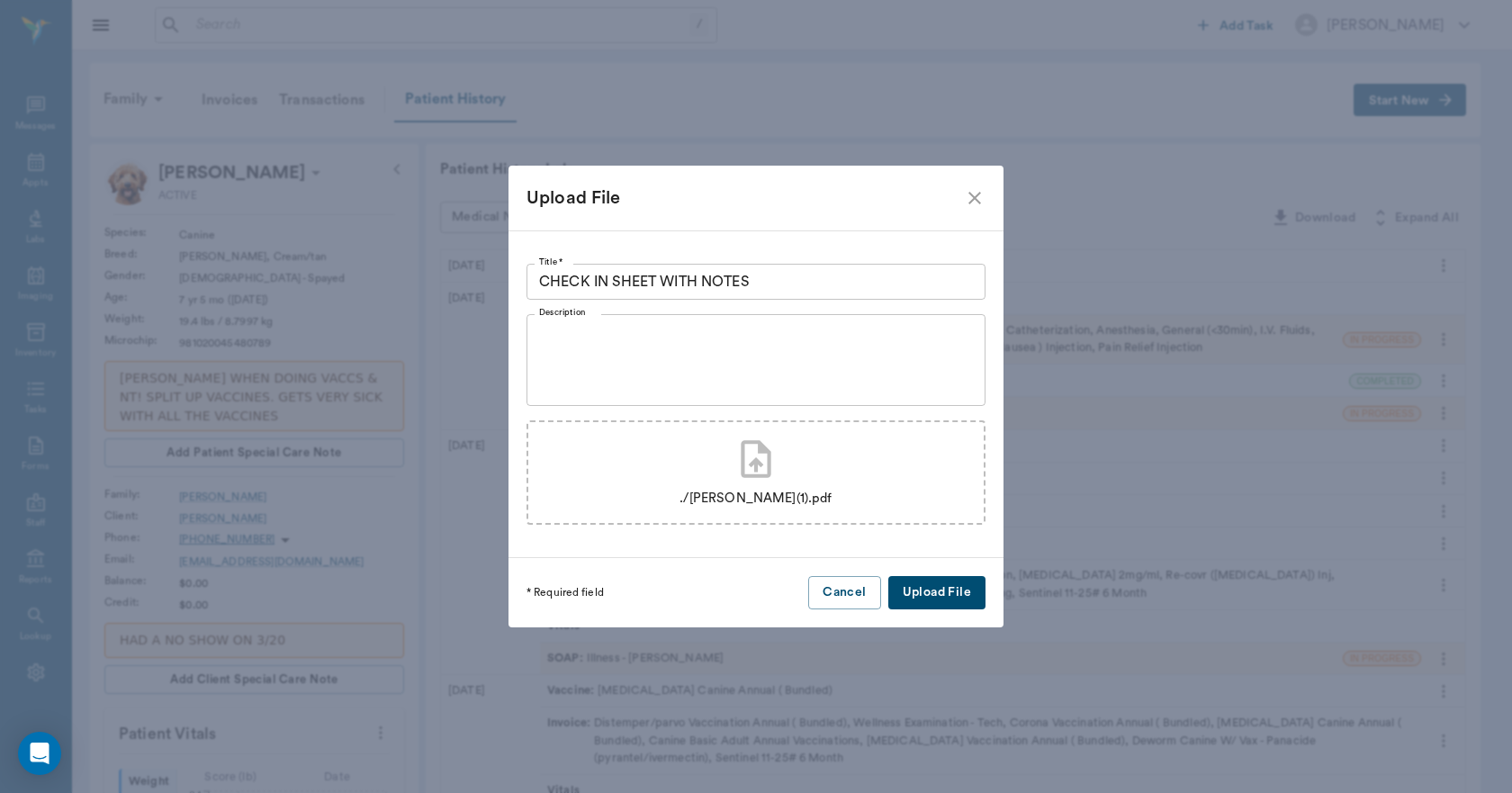
click at [955, 591] on button "Upload File" at bounding box center [936, 593] width 97 height 33
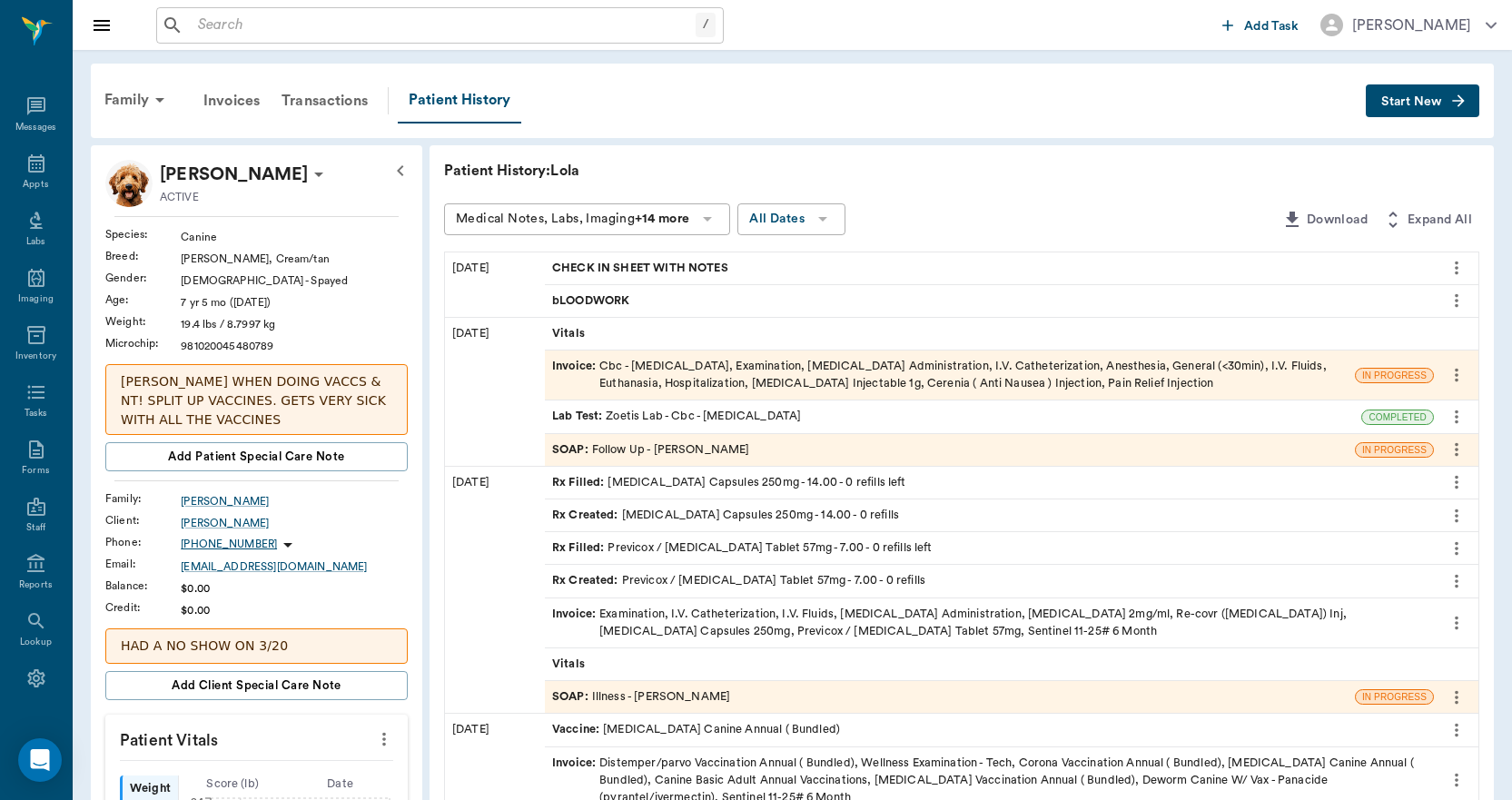
click at [649, 267] on span "CHECK IN SHEET WITH NOTES" at bounding box center [642, 268] width 180 height 18
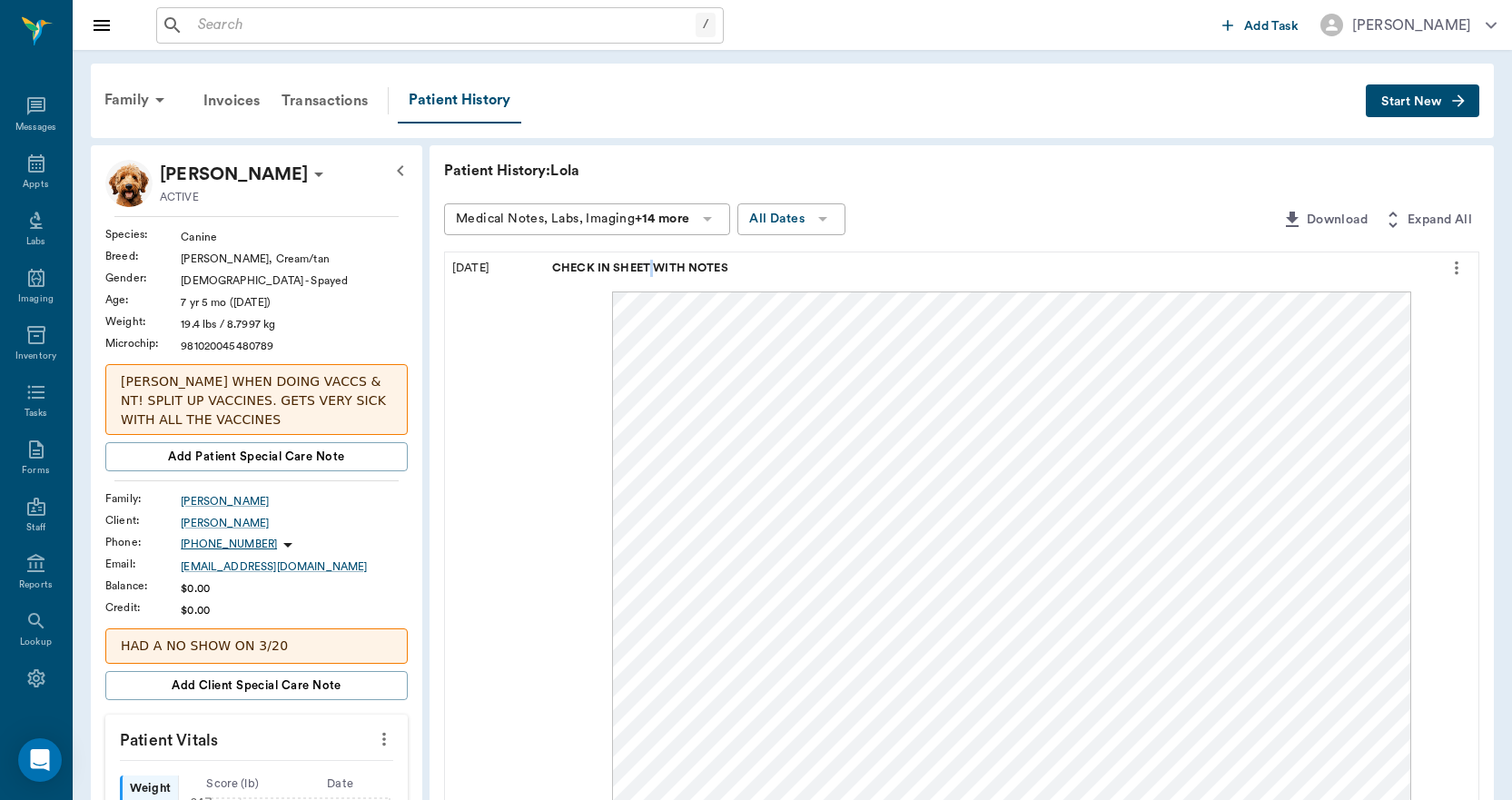
click at [649, 267] on span "CHECK IN SHEET WITH NOTES" at bounding box center [642, 268] width 180 height 18
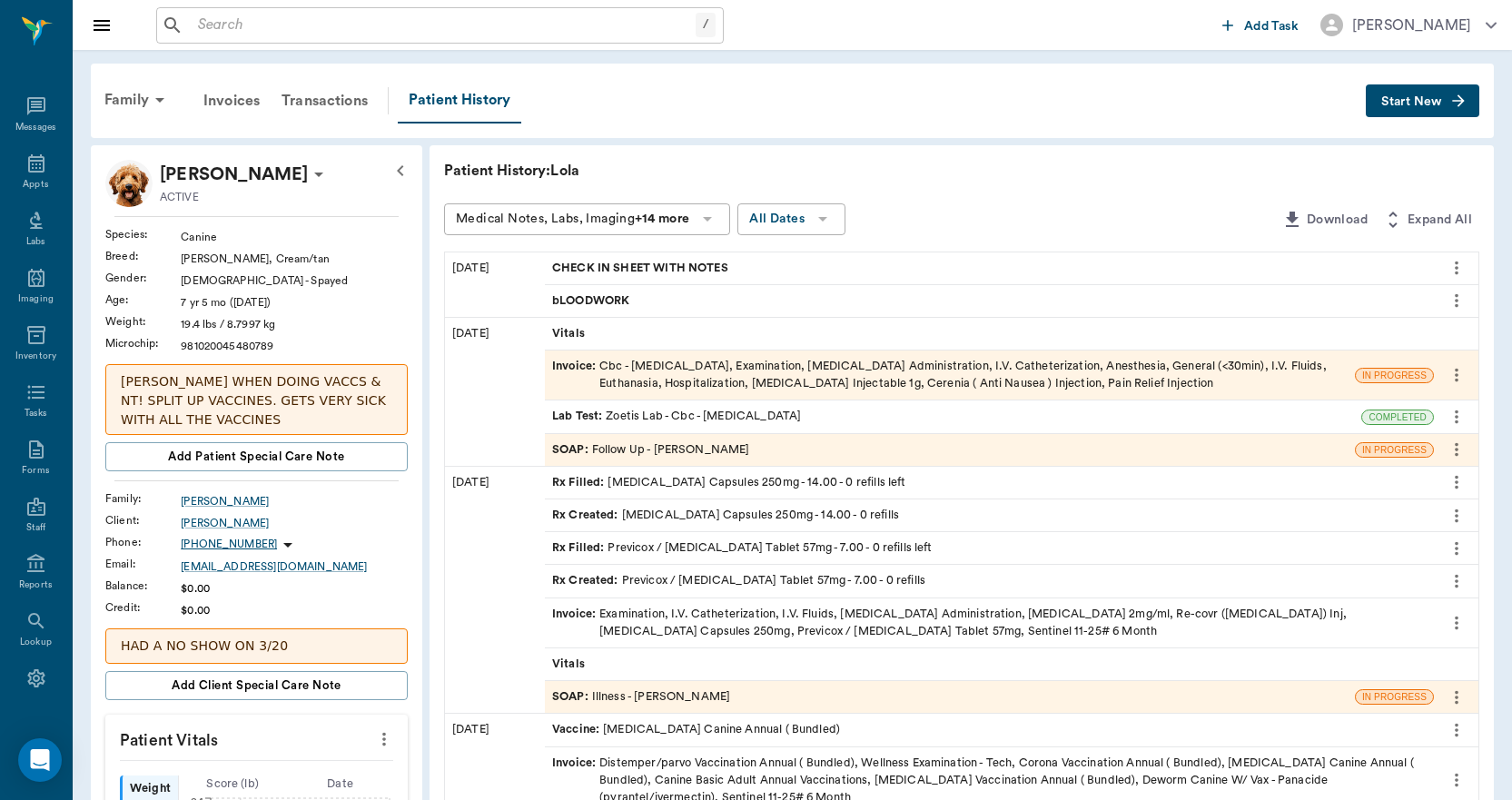
click at [958, 116] on div "Family Invoices Transactions Patient History" at bounding box center [730, 100] width 1273 height 46
click at [679, 267] on span "CHECK IN SHEET WITH NOTES" at bounding box center [642, 268] width 180 height 18
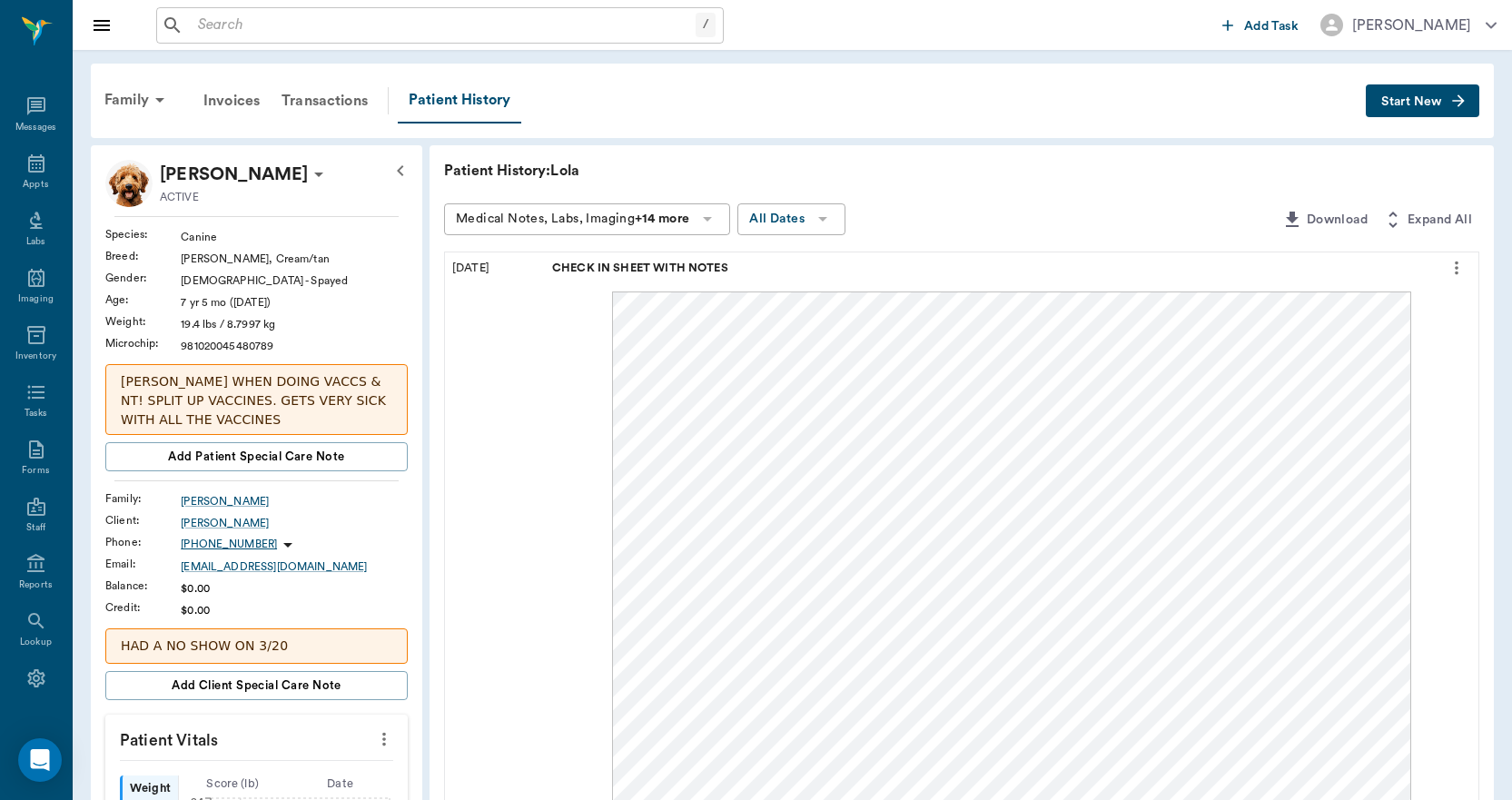
click at [906, 105] on div "Family Invoices Transactions Patient History" at bounding box center [730, 100] width 1273 height 46
click at [25, 167] on icon at bounding box center [35, 163] width 21 height 21
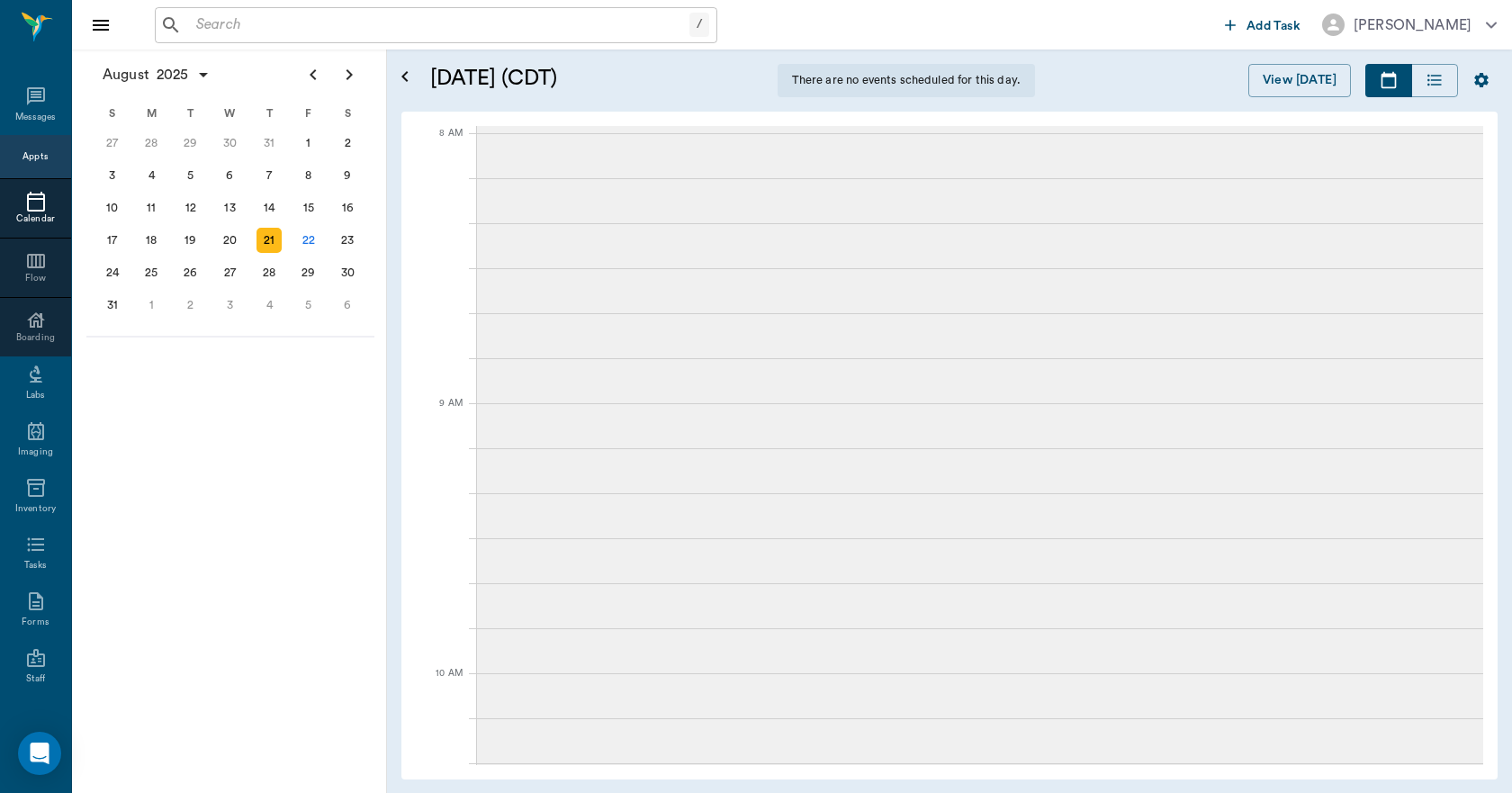
scroll to position [275, 0]
